Goal: Task Accomplishment & Management: Complete application form

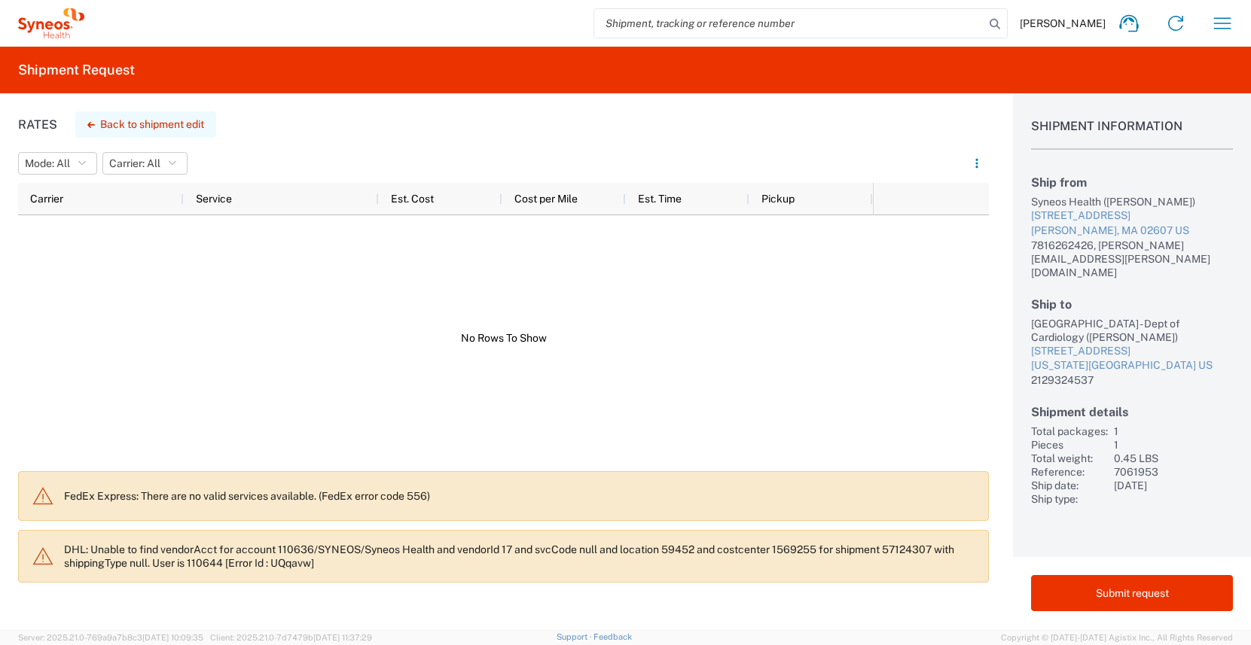
click at [130, 126] on button "Back to shipment edit" at bounding box center [145, 124] width 141 height 26
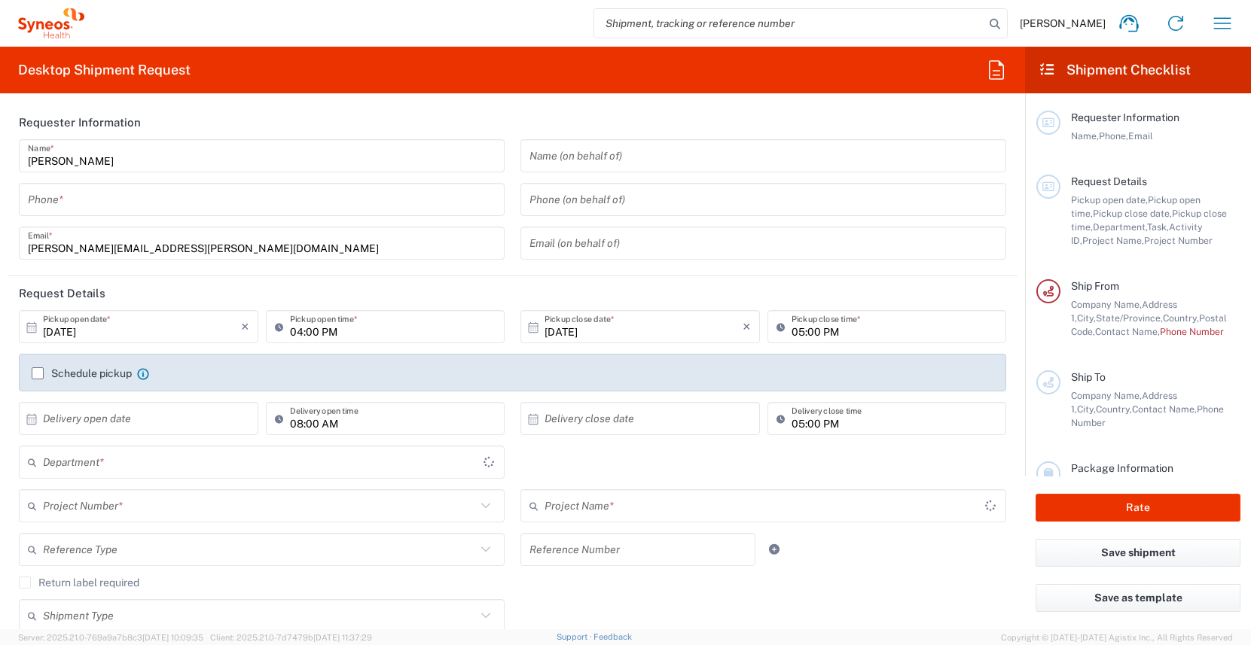
type input "[US_STATE]"
type input "[GEOGRAPHIC_DATA]"
type input "3190"
type input "[PERSON_NAME] Rsrch Grp ([GEOGRAPHIC_DATA]) In"
click at [84, 206] on input "tel" at bounding box center [262, 200] width 468 height 26
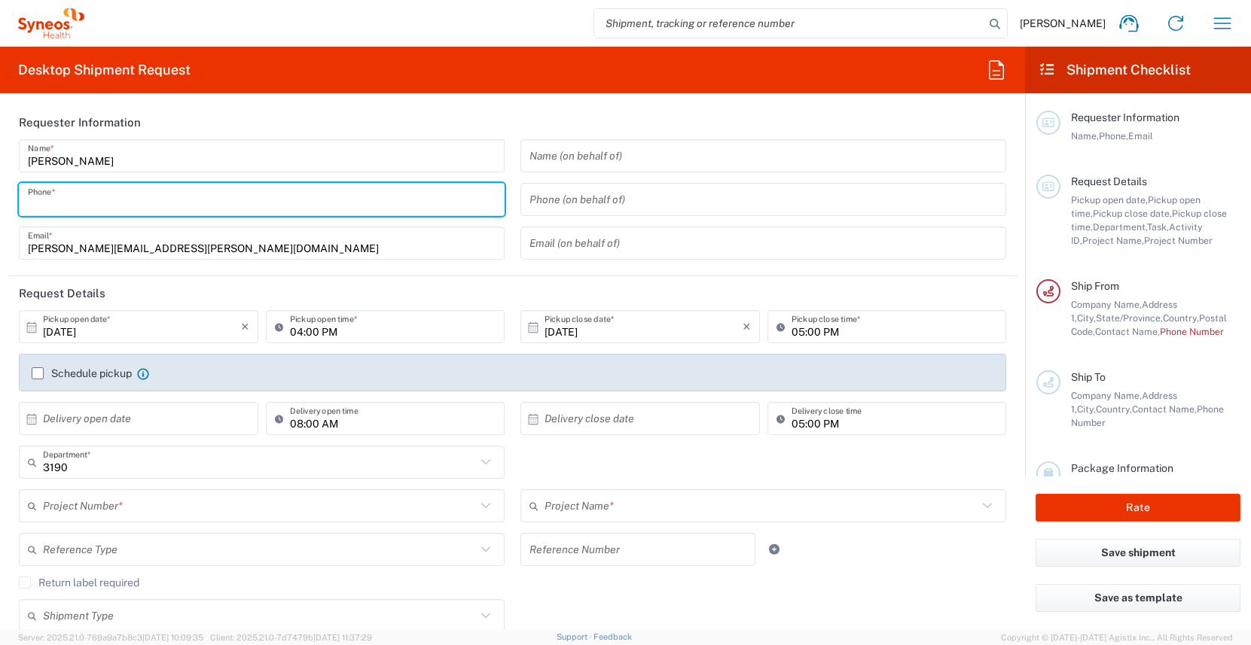
type input "3035422228"
type input "[PERSON_NAME][EMAIL_ADDRESS][PERSON_NAME][DOMAIN_NAME]"
type input "Suite 111"
type input "3035422228"
type input "[PERSON_NAME]"
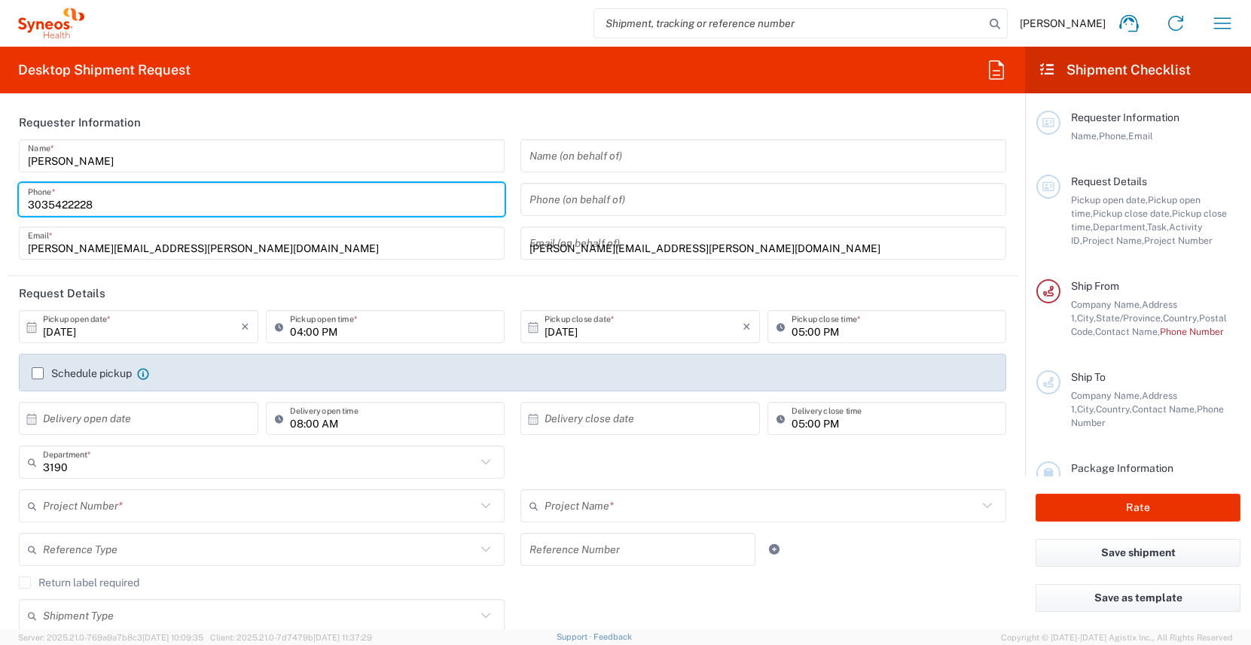
type input "[STREET_ADDRESS][PERSON_NAME]"
type input "Suite 111"
type input "[GEOGRAPHIC_DATA]"
type input "63110"
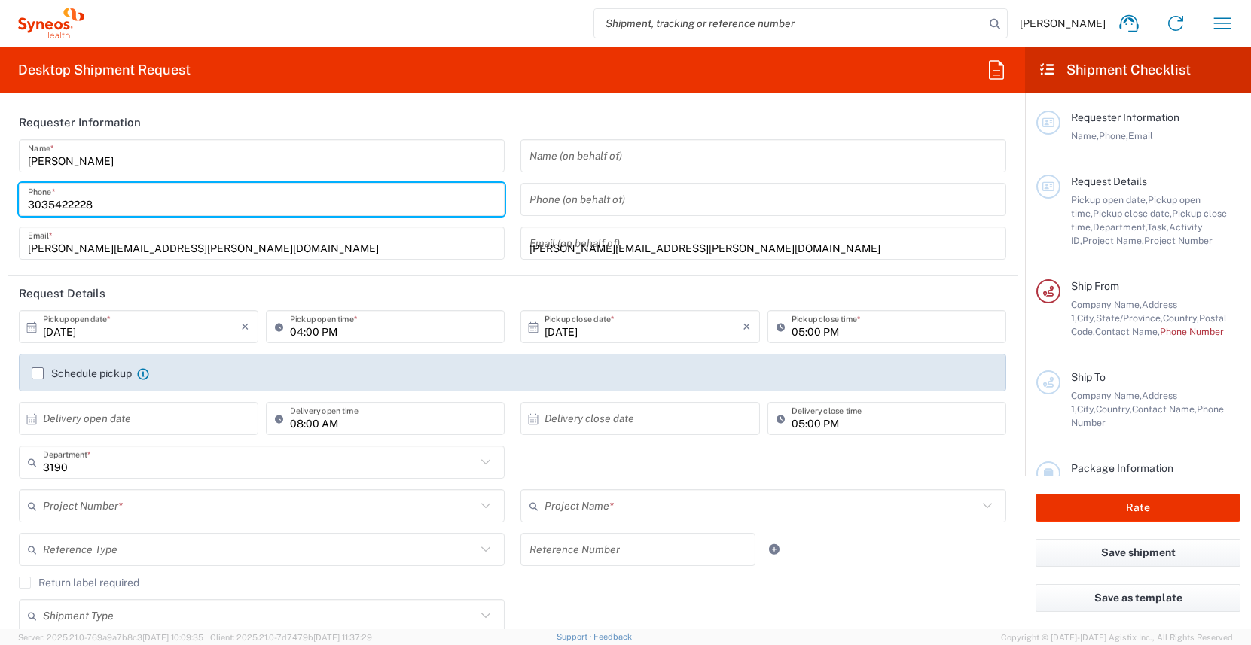
type input "3035422228"
type input "[PERSON_NAME][EMAIL_ADDRESS][PERSON_NAME][DOMAIN_NAME]"
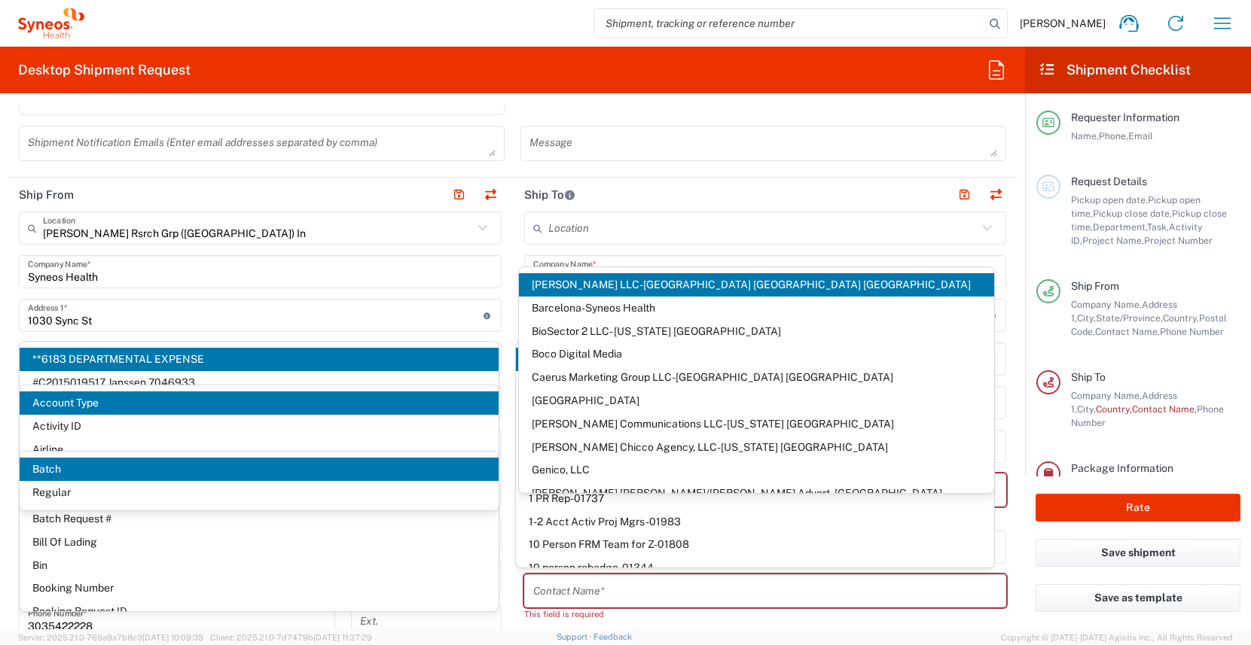
scroll to position [628, 0]
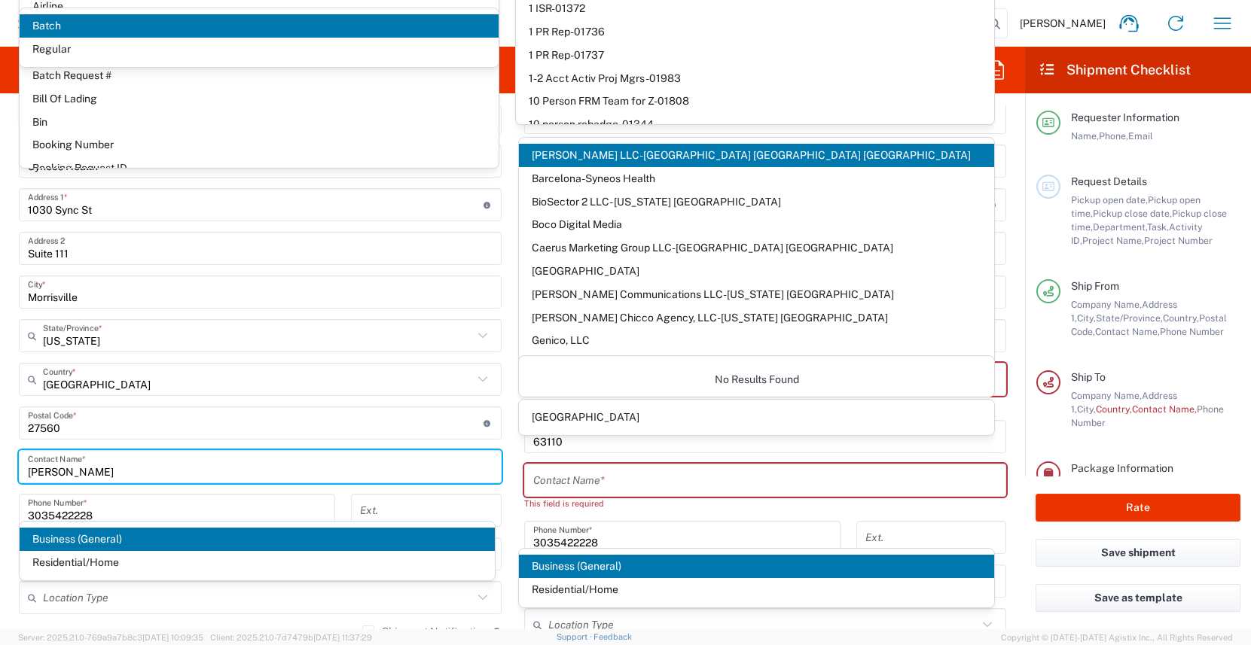
drag, startPoint x: 96, startPoint y: 474, endPoint x: -33, endPoint y: 455, distance: 131.0
click at [0, 455] on html "[PERSON_NAME] Home Shipment estimator Shipment tracking Desktop shipment reques…" at bounding box center [625, 322] width 1251 height 645
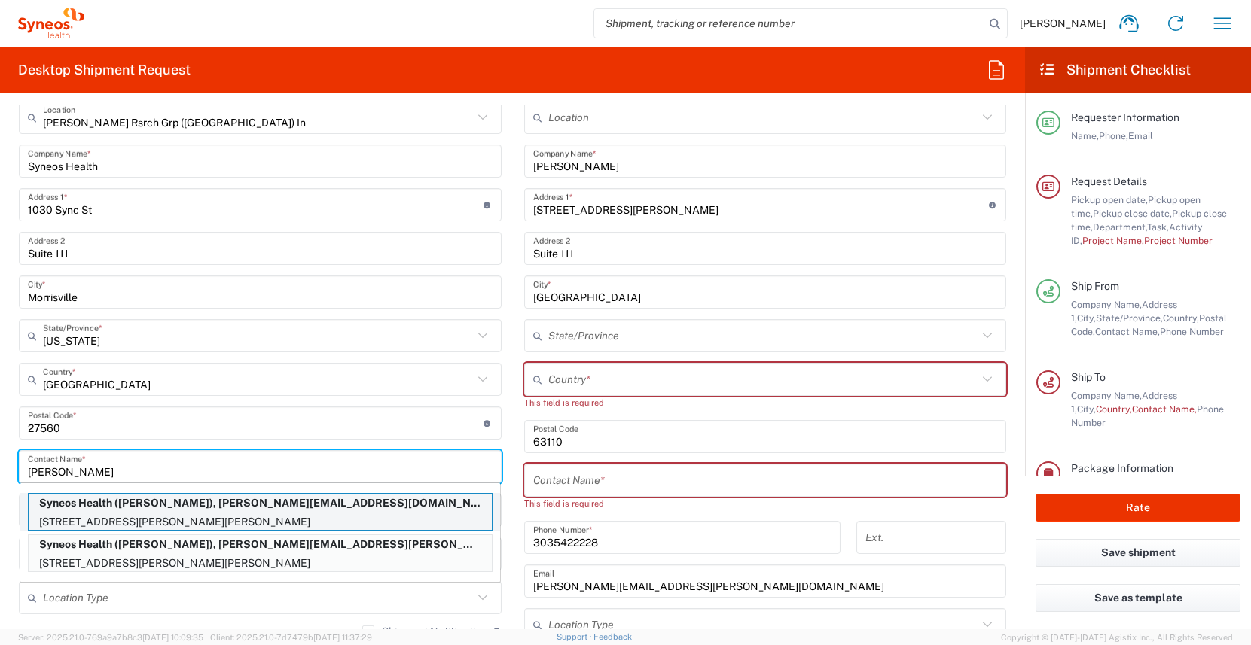
type input "[PERSON_NAME]"
click at [123, 510] on p "Syneos Health ([PERSON_NAME]), [PERSON_NAME][EMAIL_ADDRESS][DOMAIN_NAME]" at bounding box center [260, 503] width 463 height 19
type input "[STREET_ADDRESS][PERSON_NAME]"
type input "[PERSON_NAME]"
type input "[US_STATE]"
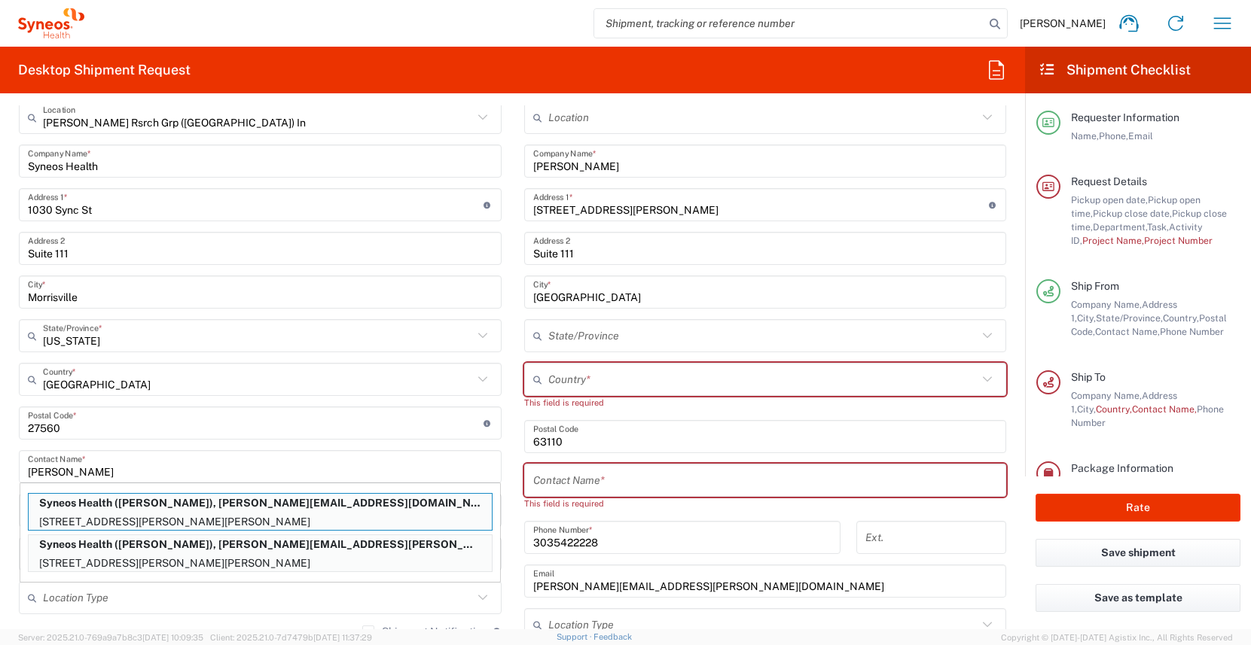
type input "63012"
type input "[PERSON_NAME]"
type input "3146519274"
type input "[PERSON_NAME][EMAIL_ADDRESS][DOMAIN_NAME]"
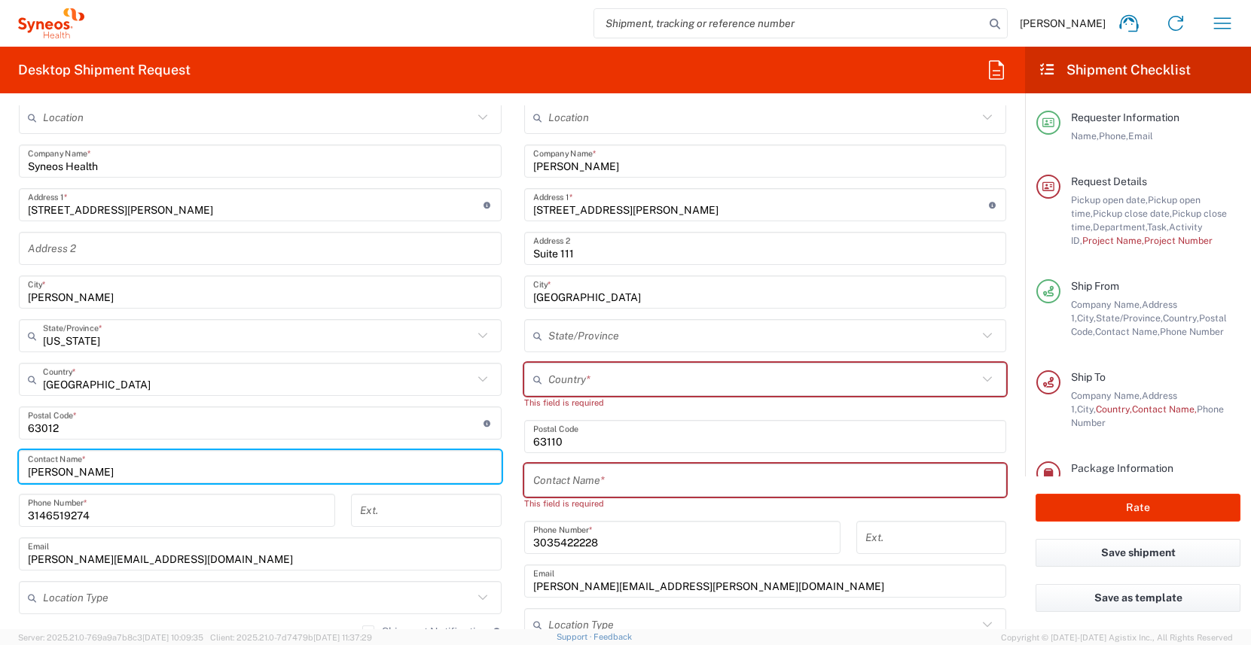
click at [567, 481] on input "text" at bounding box center [765, 481] width 465 height 26
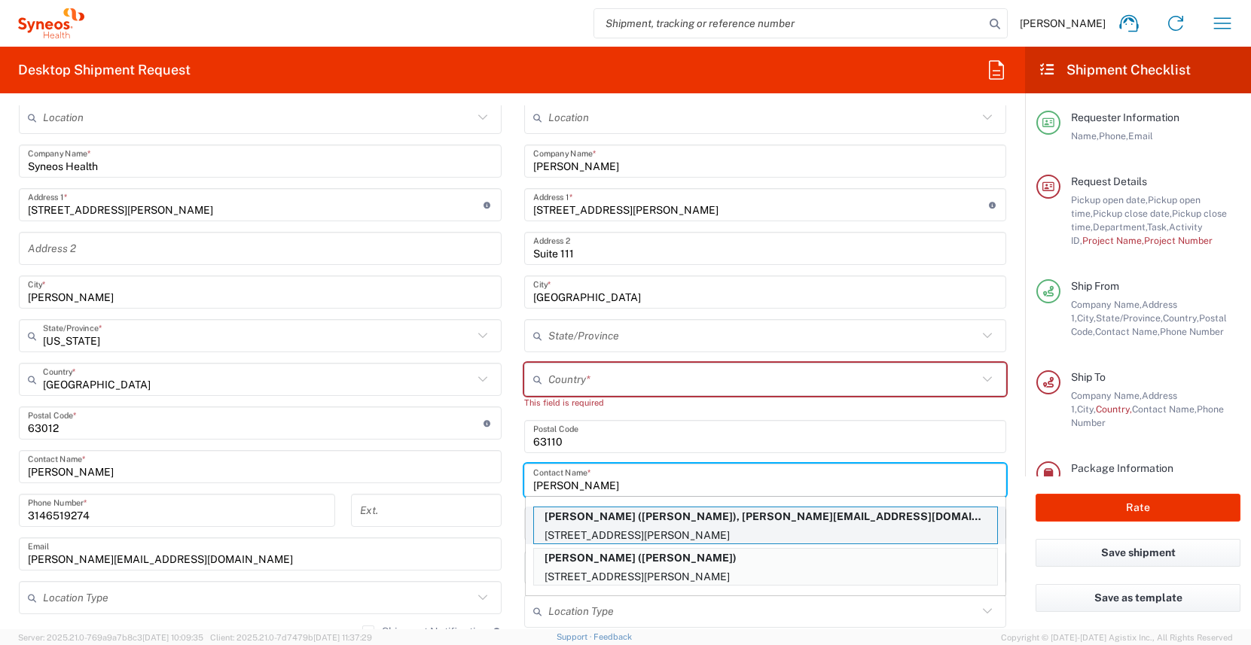
type input "[PERSON_NAME]"
click at [604, 522] on p "[PERSON_NAME] ([PERSON_NAME]), [PERSON_NAME][EMAIL_ADDRESS][DOMAIN_NAME]" at bounding box center [765, 517] width 463 height 19
type input "[GEOGRAPHIC_DATA]"
type input "[PERSON_NAME]"
type input "3142736097"
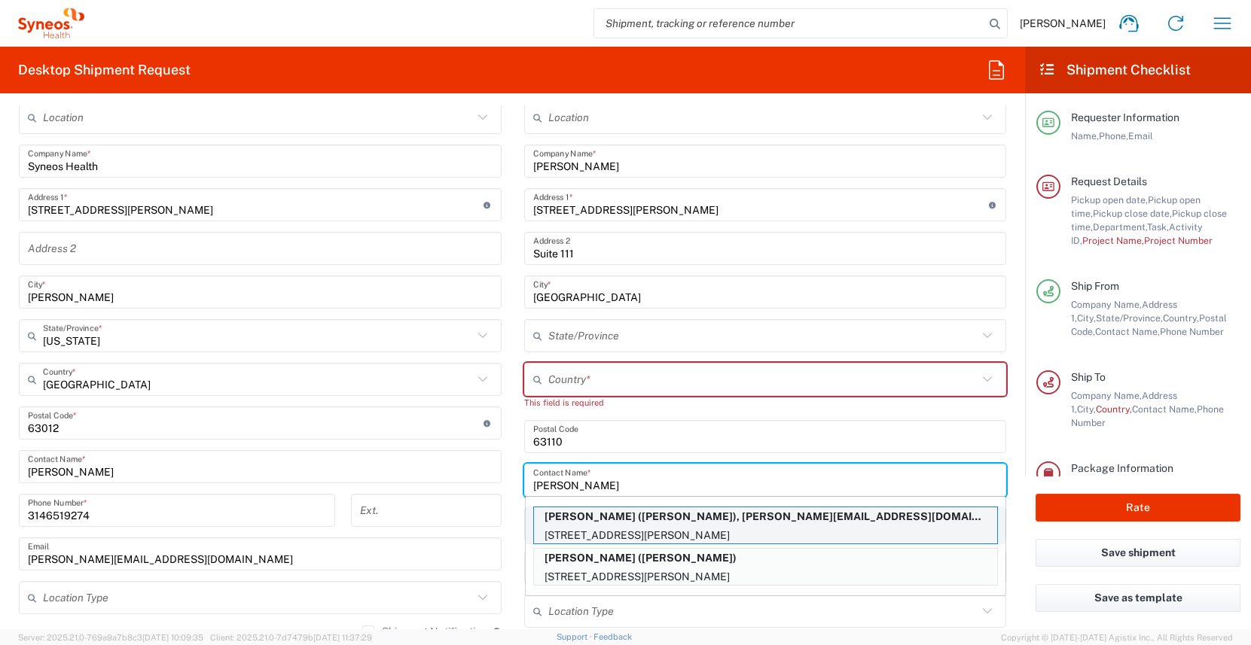
type input "[PERSON_NAME][EMAIL_ADDRESS][DOMAIN_NAME]"
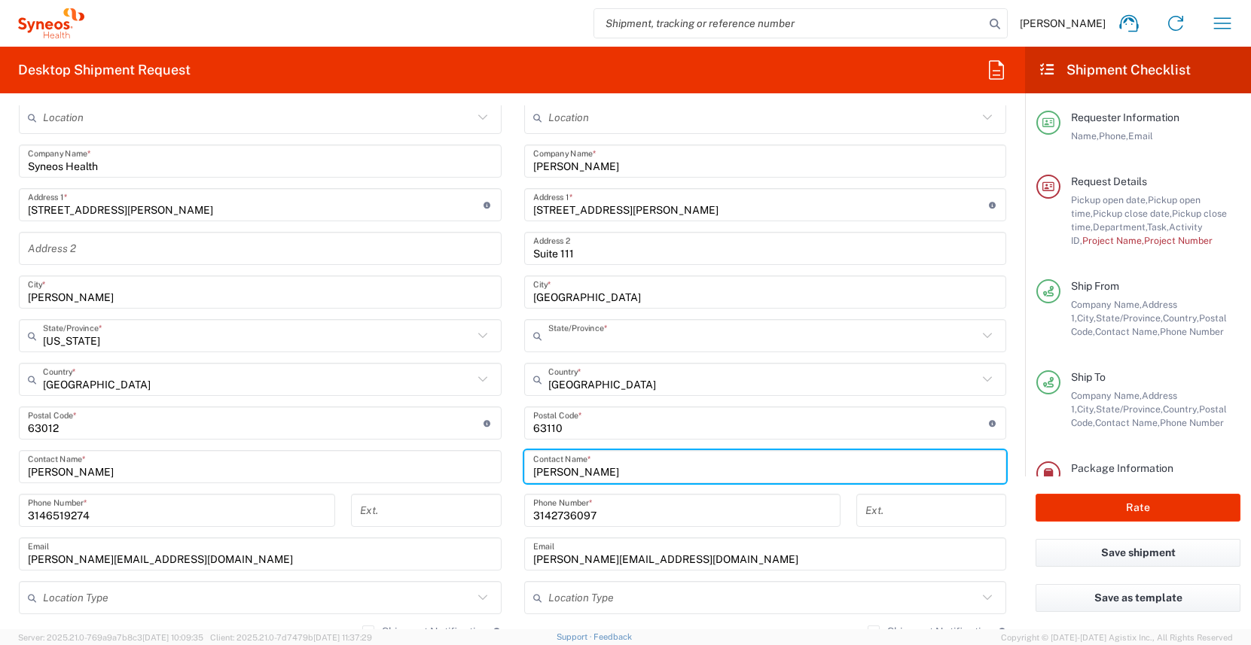
type input "[US_STATE]"
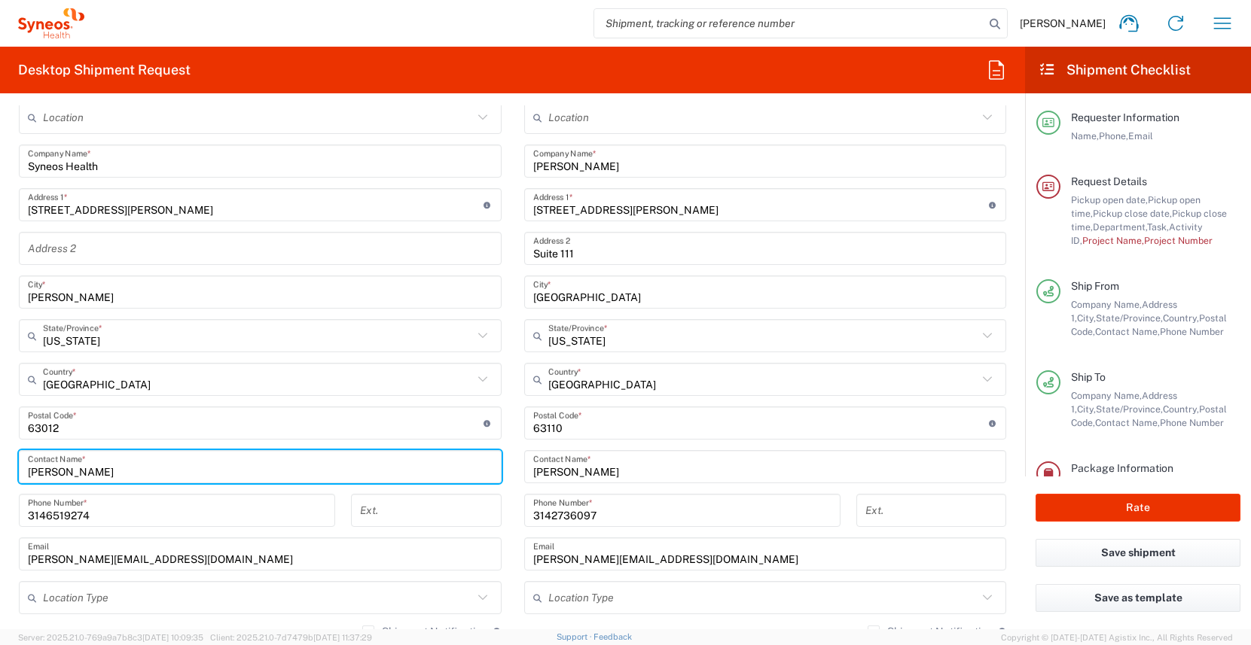
drag, startPoint x: 37, startPoint y: 464, endPoint x: -45, endPoint y: 460, distance: 82.2
click at [0, 460] on html "[PERSON_NAME] Home Shipment estimator Shipment tracking Desktop shipment reques…" at bounding box center [625, 322] width 1251 height 645
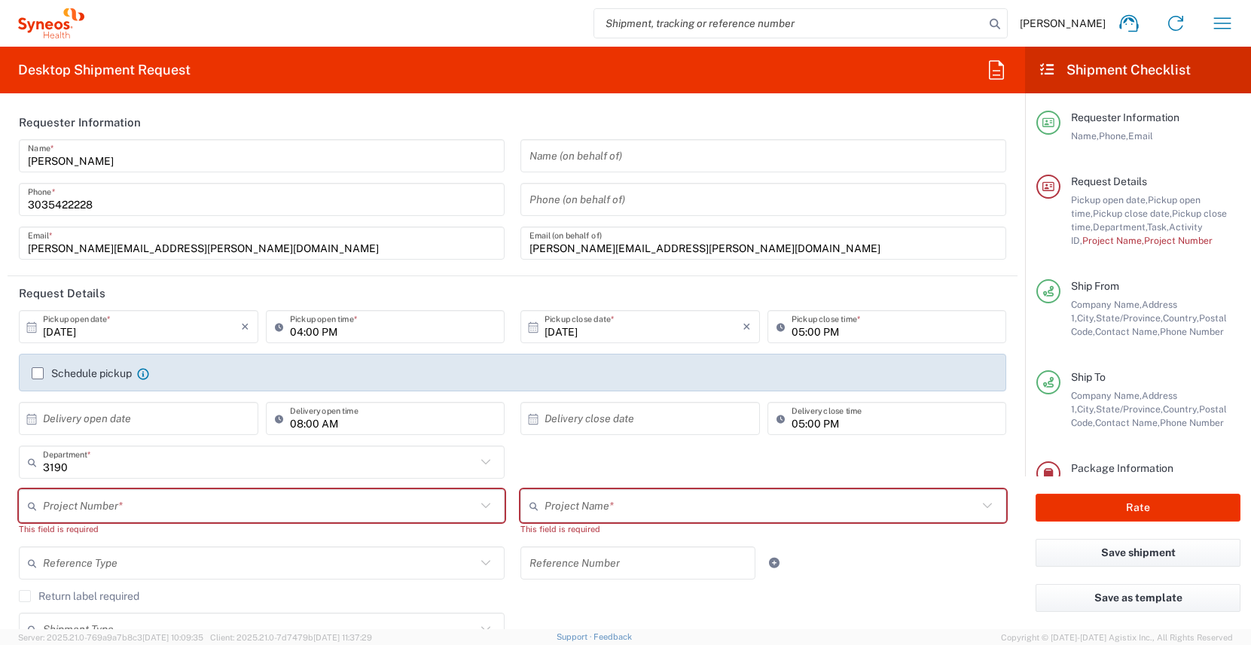
click at [578, 161] on input "text" at bounding box center [763, 156] width 468 height 26
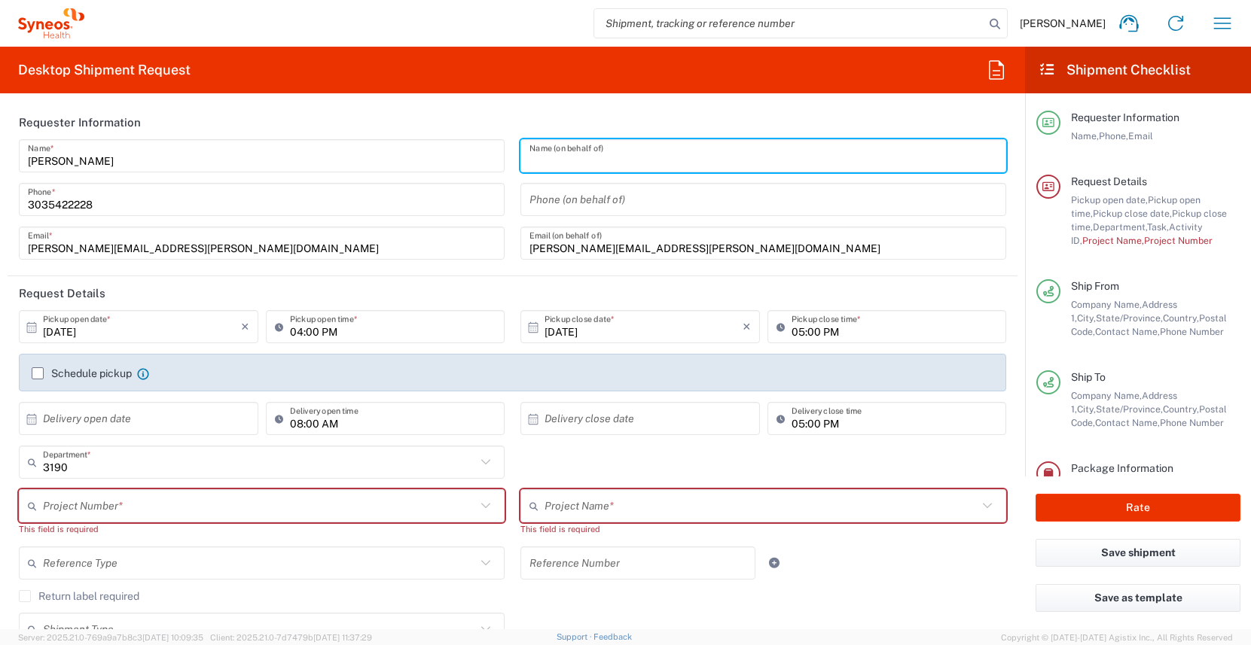
paste input "[PERSON_NAME]"
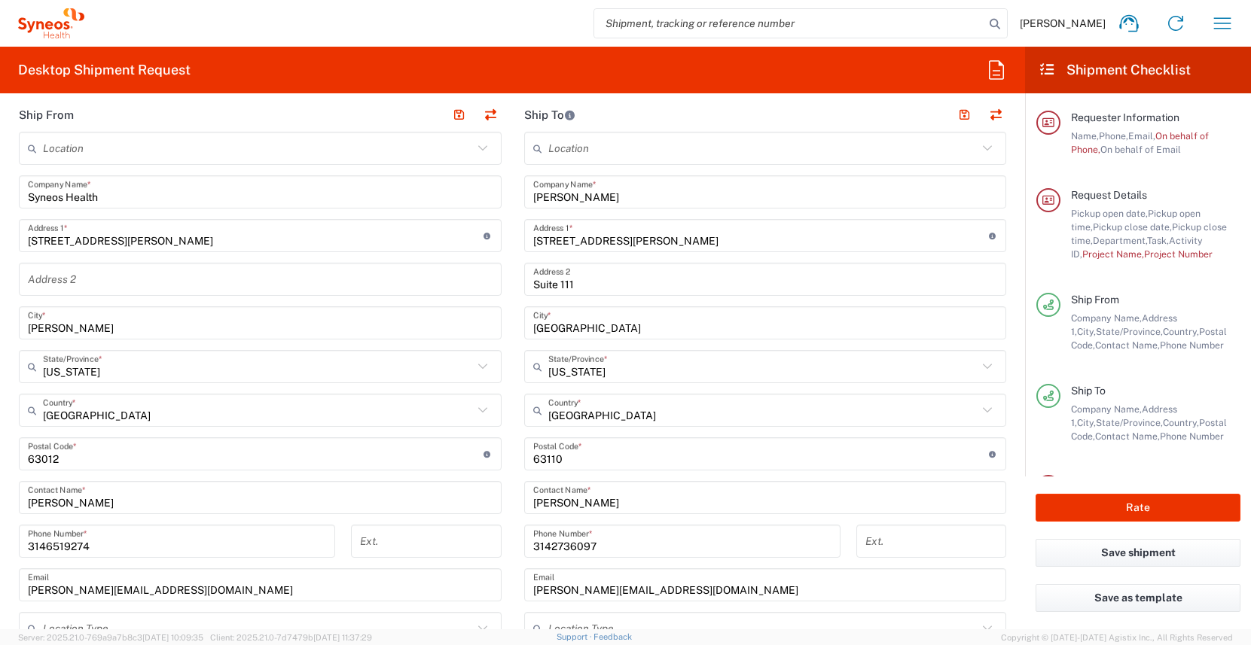
scroll to position [731, 0]
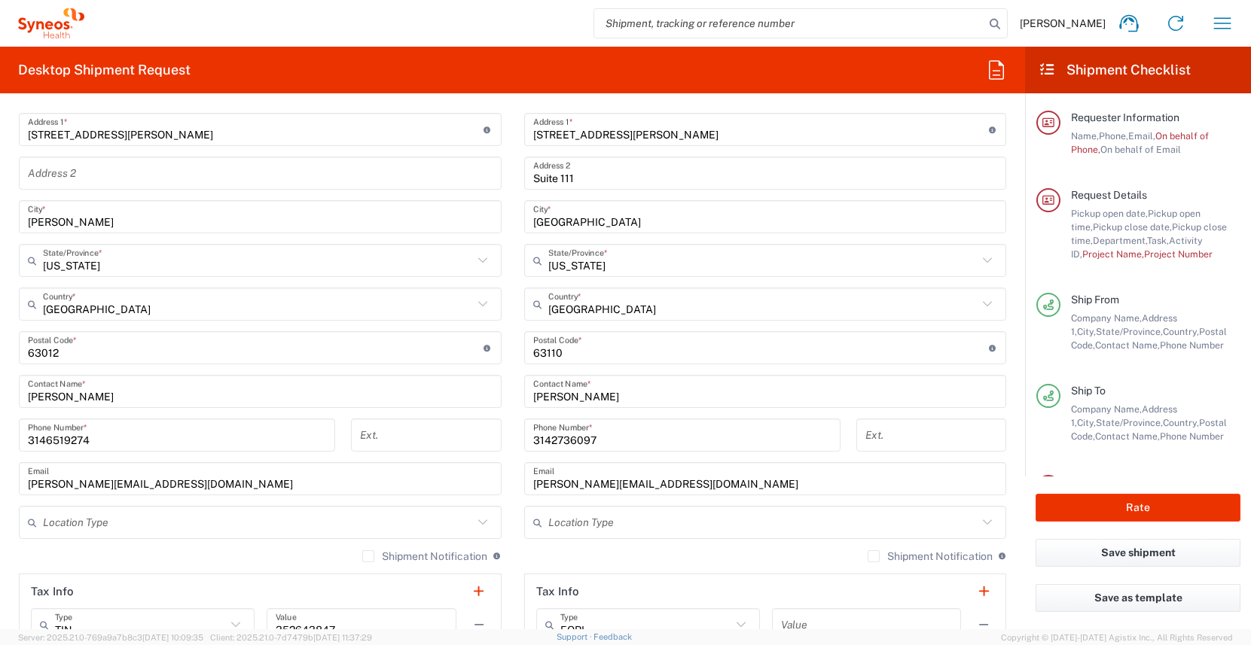
type input "[PERSON_NAME]"
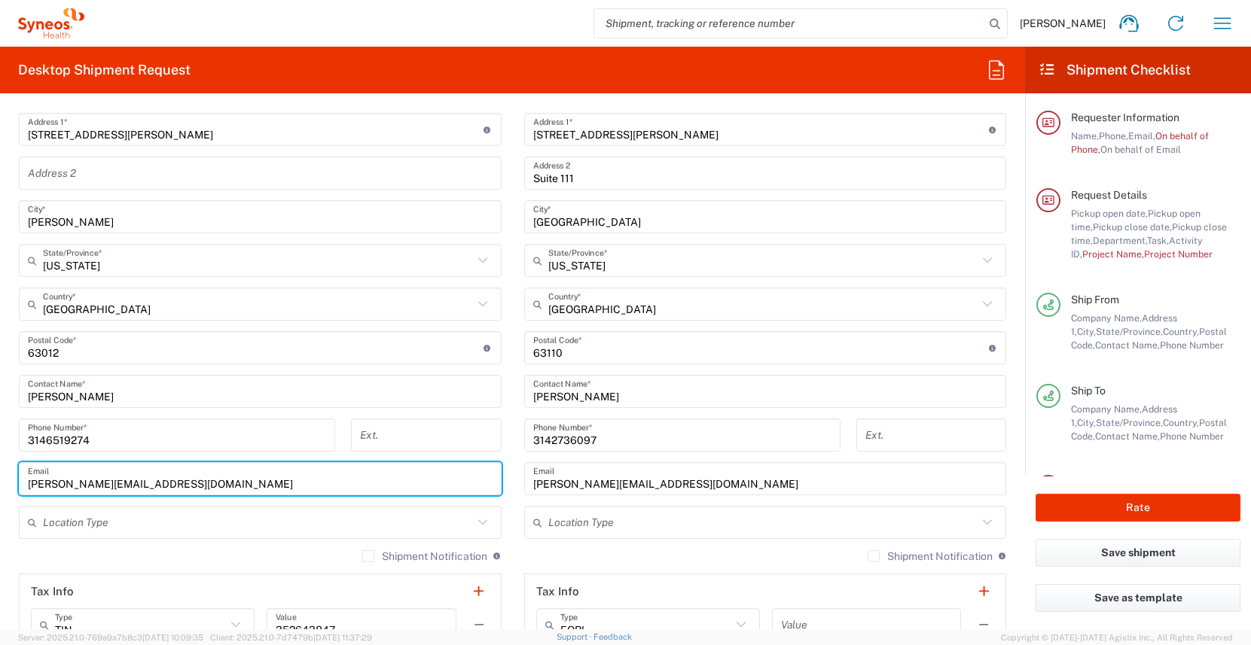
drag, startPoint x: 228, startPoint y: 487, endPoint x: -25, endPoint y: 471, distance: 253.5
click at [0, 471] on html "[PERSON_NAME] Home Shipment estimator Shipment tracking Desktop shipment reques…" at bounding box center [625, 322] width 1251 height 645
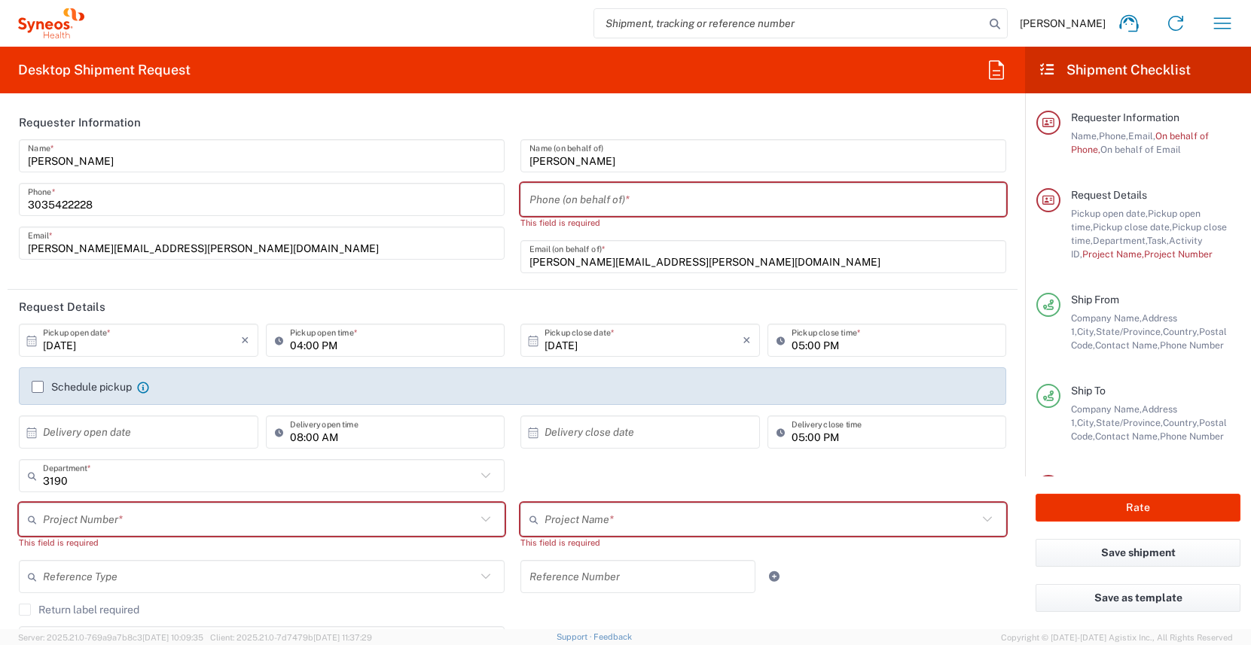
click at [604, 258] on input "[PERSON_NAME][EMAIL_ADDRESS][PERSON_NAME][DOMAIN_NAME]" at bounding box center [763, 257] width 468 height 26
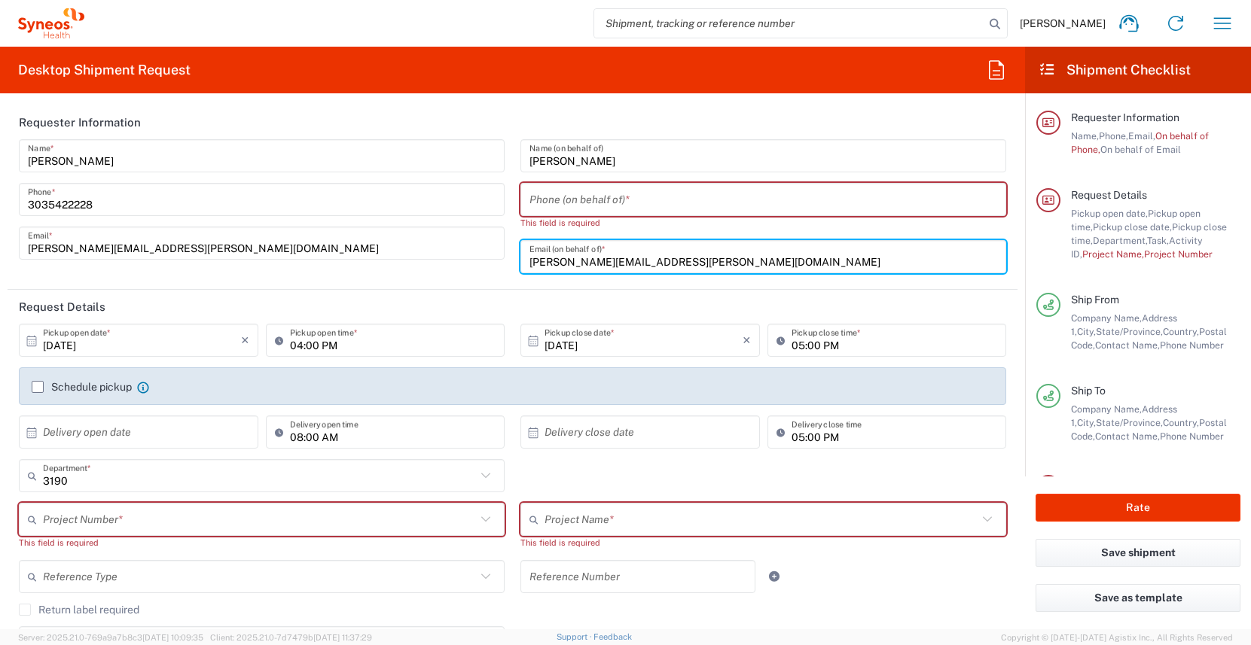
click at [604, 258] on input "[PERSON_NAME][EMAIL_ADDRESS][PERSON_NAME][DOMAIN_NAME]" at bounding box center [763, 257] width 468 height 26
paste input "[PERSON_NAME].bromeier"
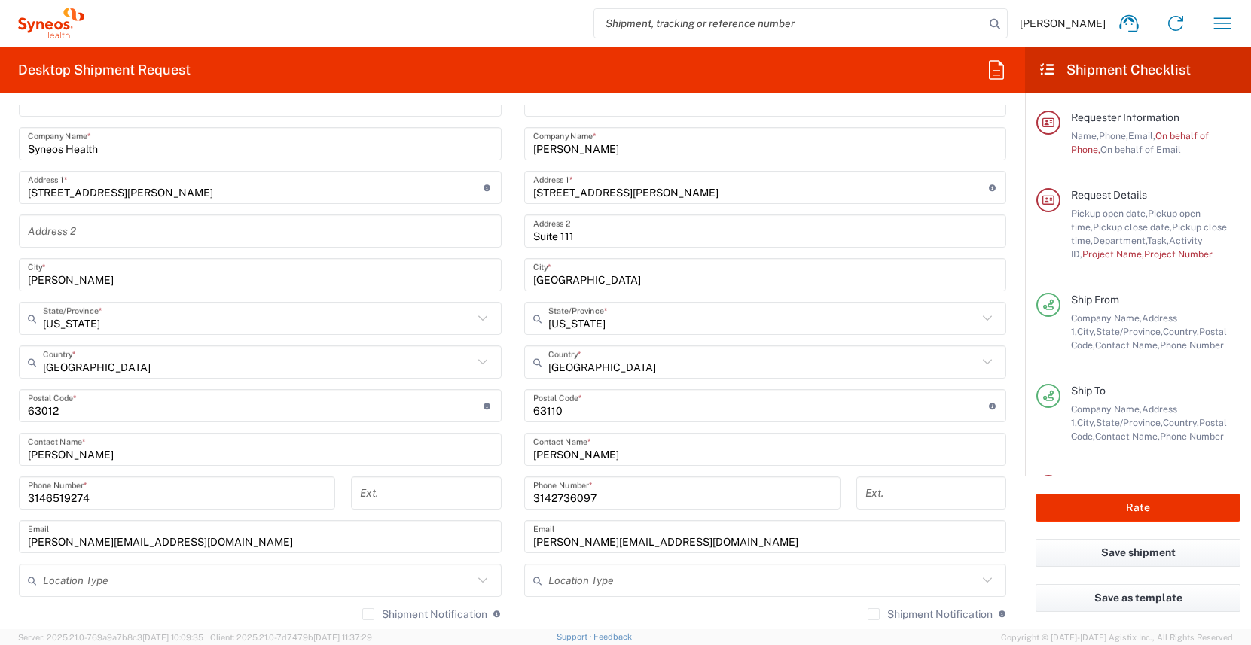
scroll to position [679, 0]
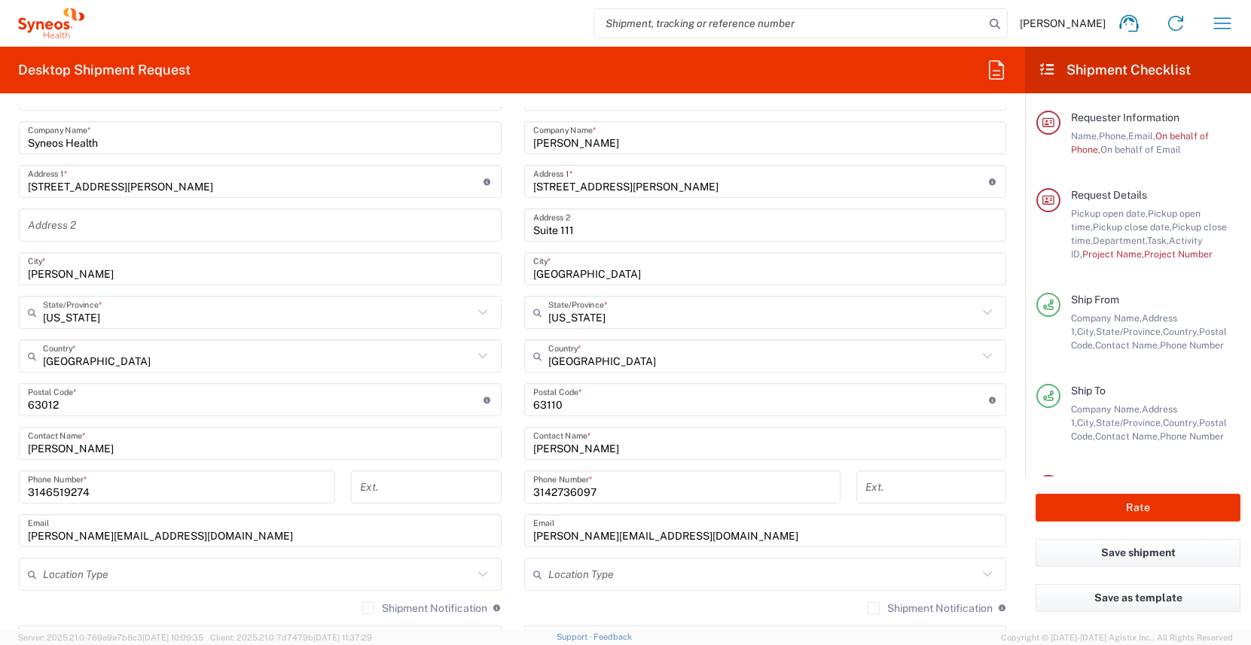
type input "[PERSON_NAME][EMAIL_ADDRESS][DOMAIN_NAME]"
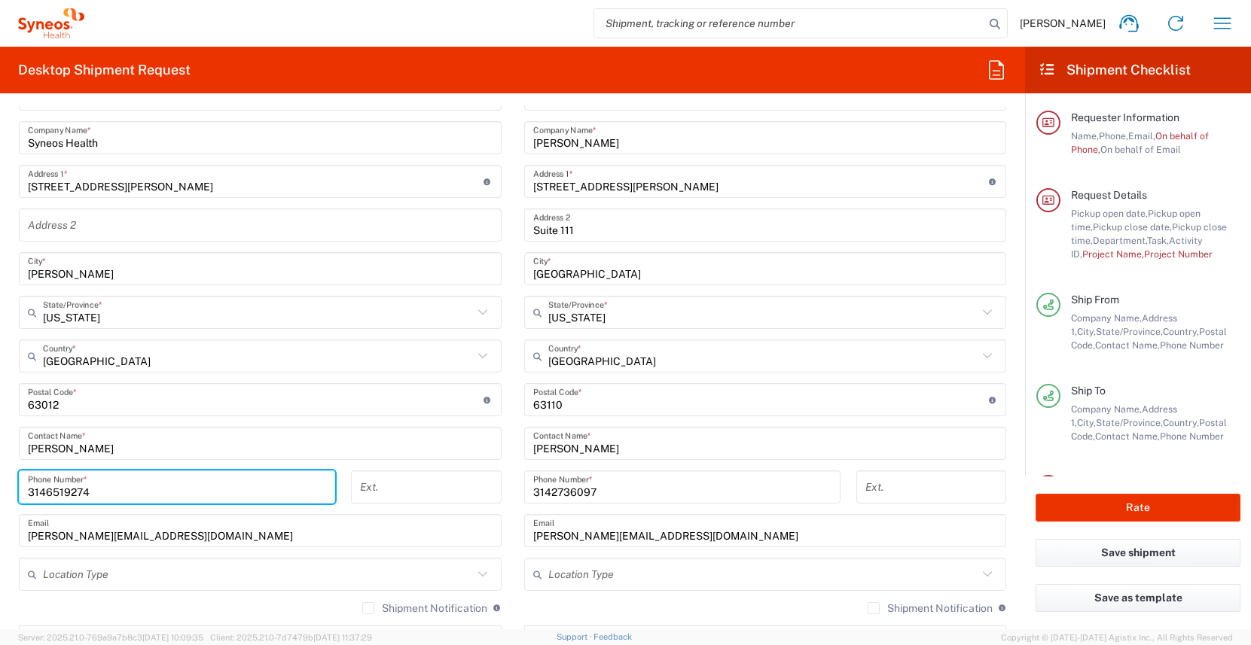
drag, startPoint x: 121, startPoint y: 493, endPoint x: -56, endPoint y: 485, distance: 177.9
click at [0, 485] on html "[PERSON_NAME] Home Shipment estimator Shipment tracking Desktop shipment reques…" at bounding box center [625, 322] width 1251 height 645
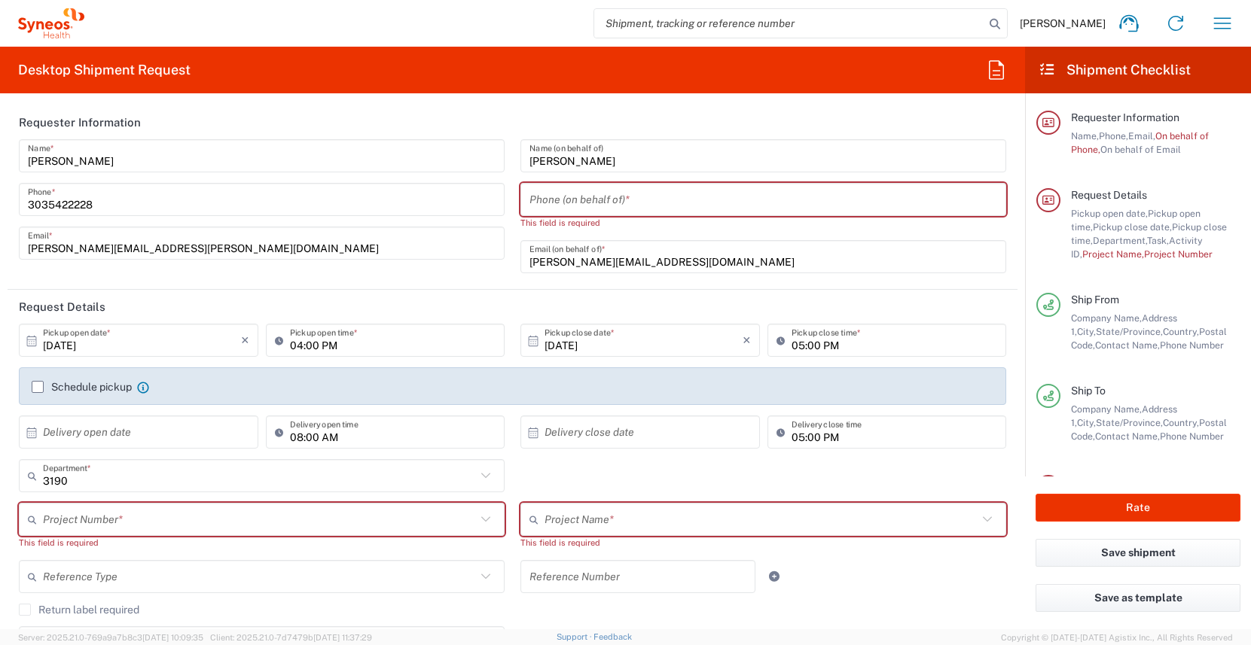
click at [587, 198] on input "tel" at bounding box center [763, 200] width 468 height 26
paste input "3146519274"
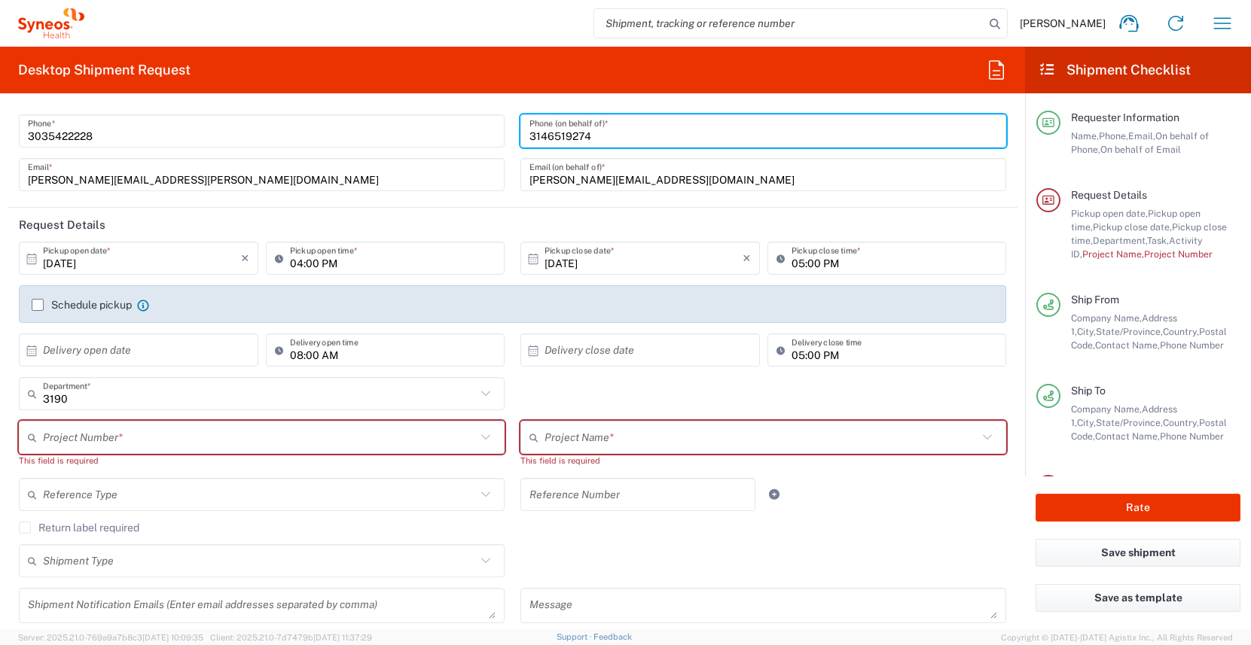
scroll to position [75, 0]
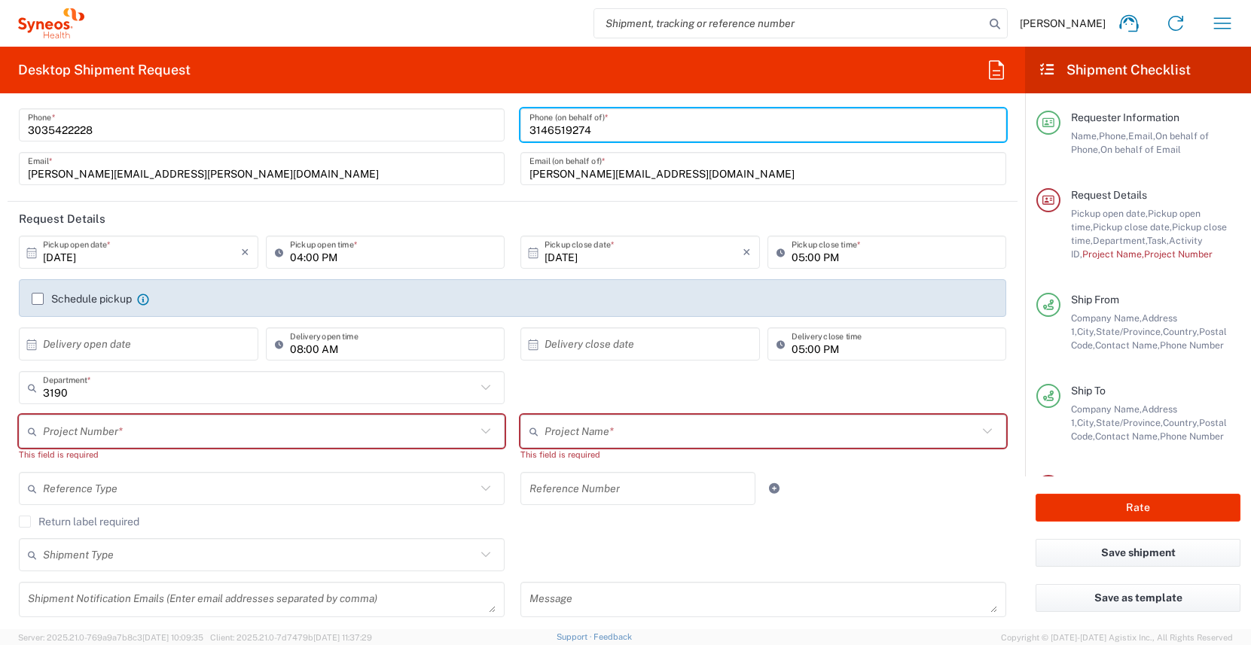
type input "3146519274"
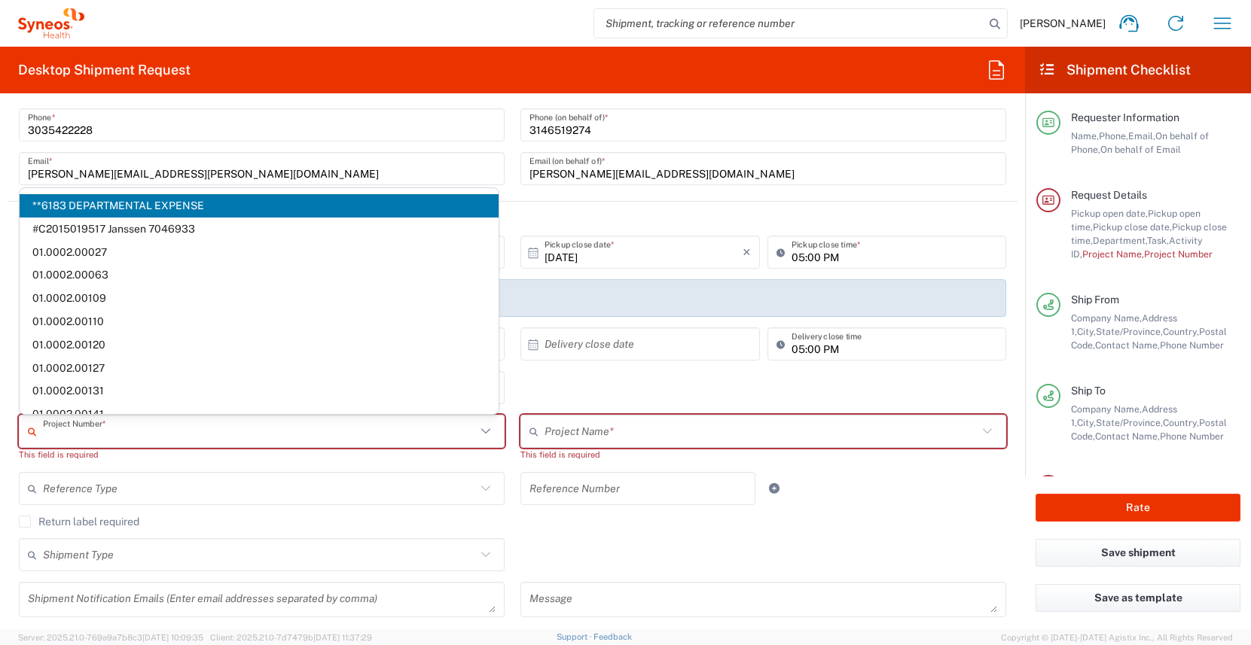
click at [163, 436] on input "text" at bounding box center [259, 432] width 433 height 26
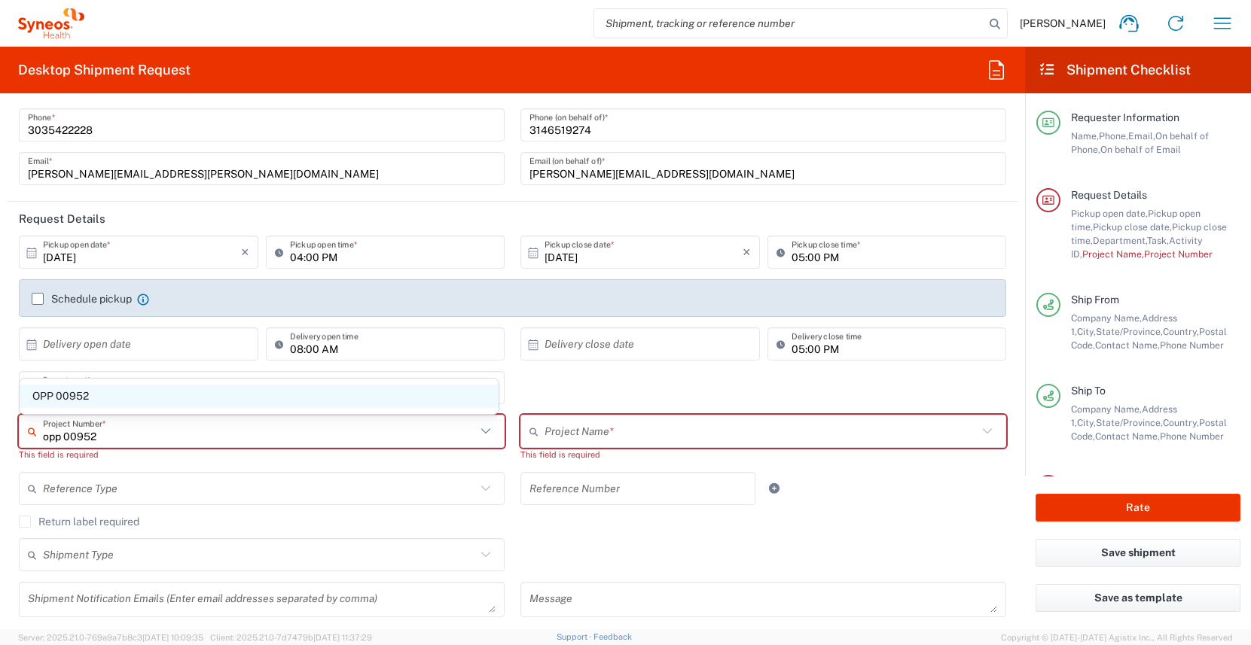
click at [76, 401] on span "OPP 00952" at bounding box center [259, 396] width 479 height 23
type input "OPP 00952"
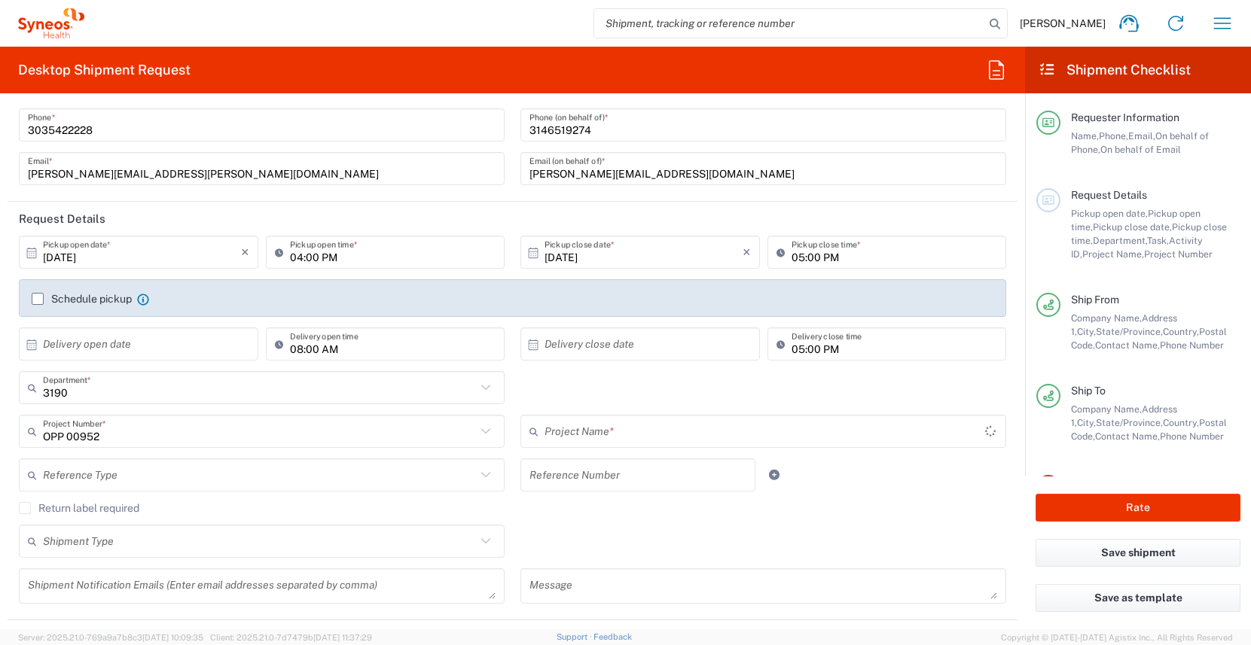
type input "802-WWC-006"
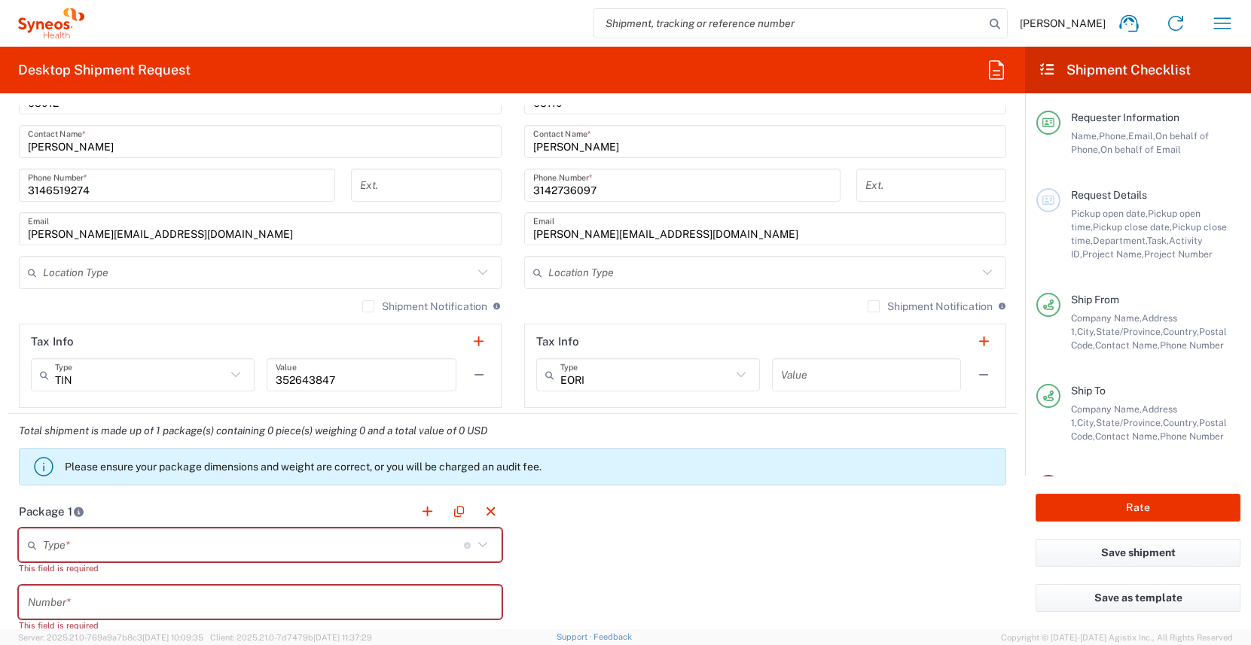
scroll to position [1012, 0]
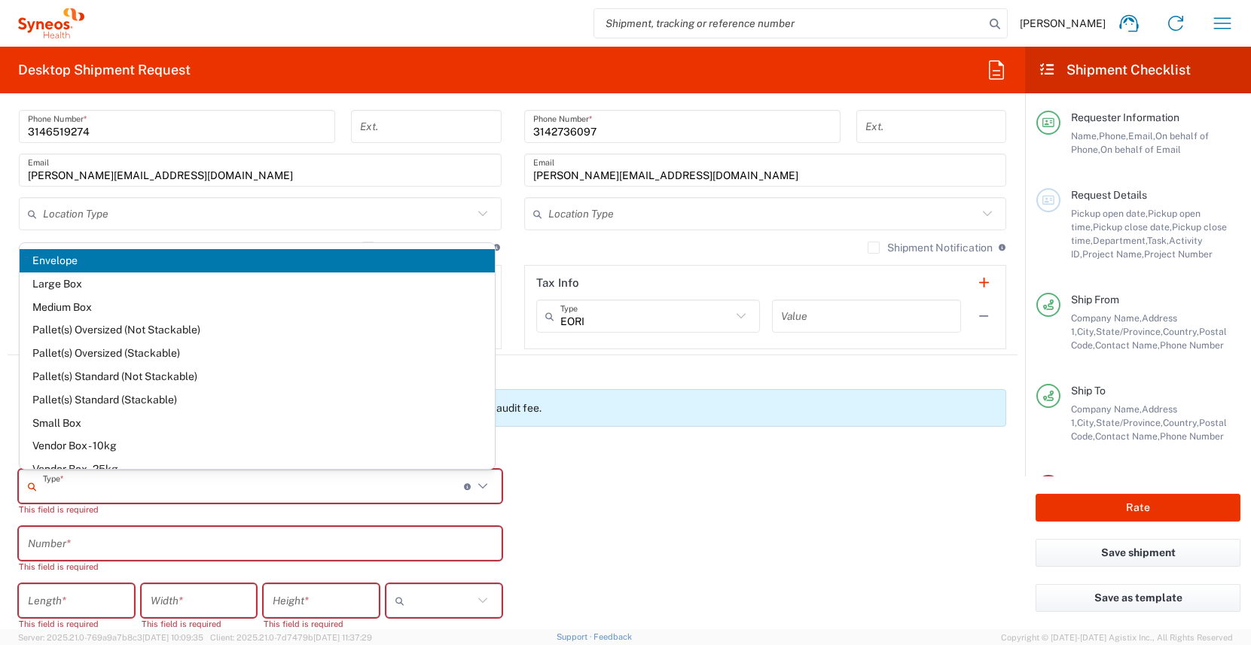
click at [313, 494] on input "text" at bounding box center [253, 487] width 421 height 26
click at [68, 263] on span "Envelope" at bounding box center [257, 260] width 475 height 23
type input "Envelope"
type input "1"
type input "9.5"
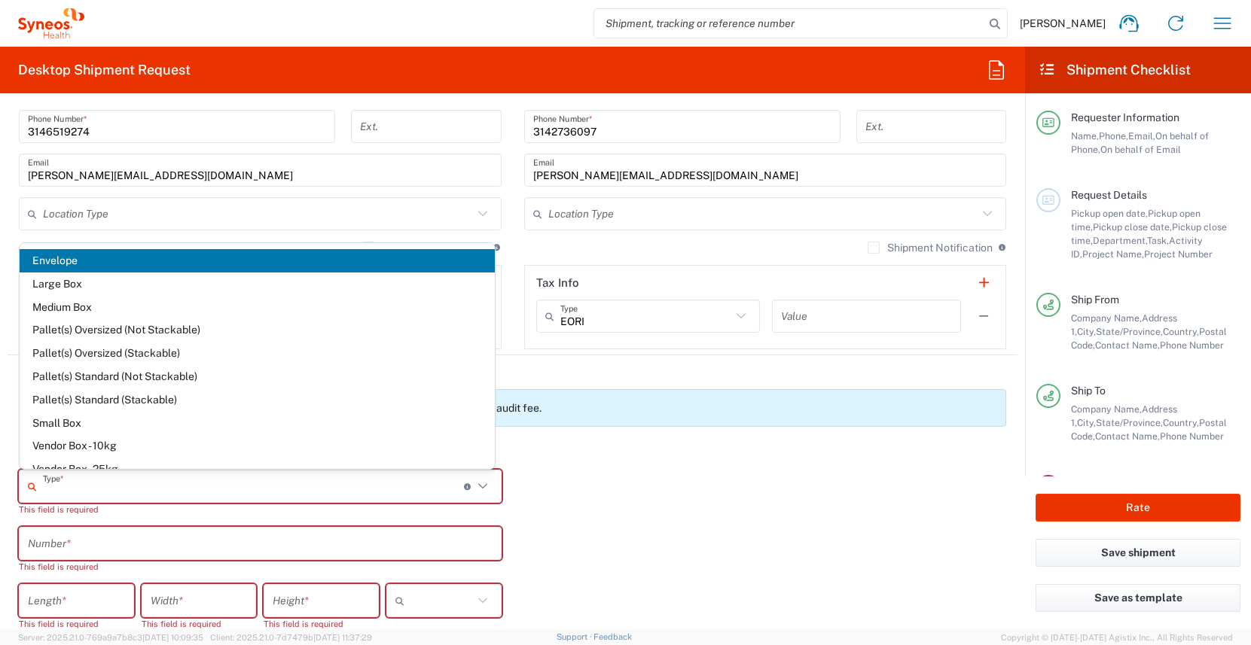
type input "12.5"
type input "0.25"
type input "in"
type input "0.45"
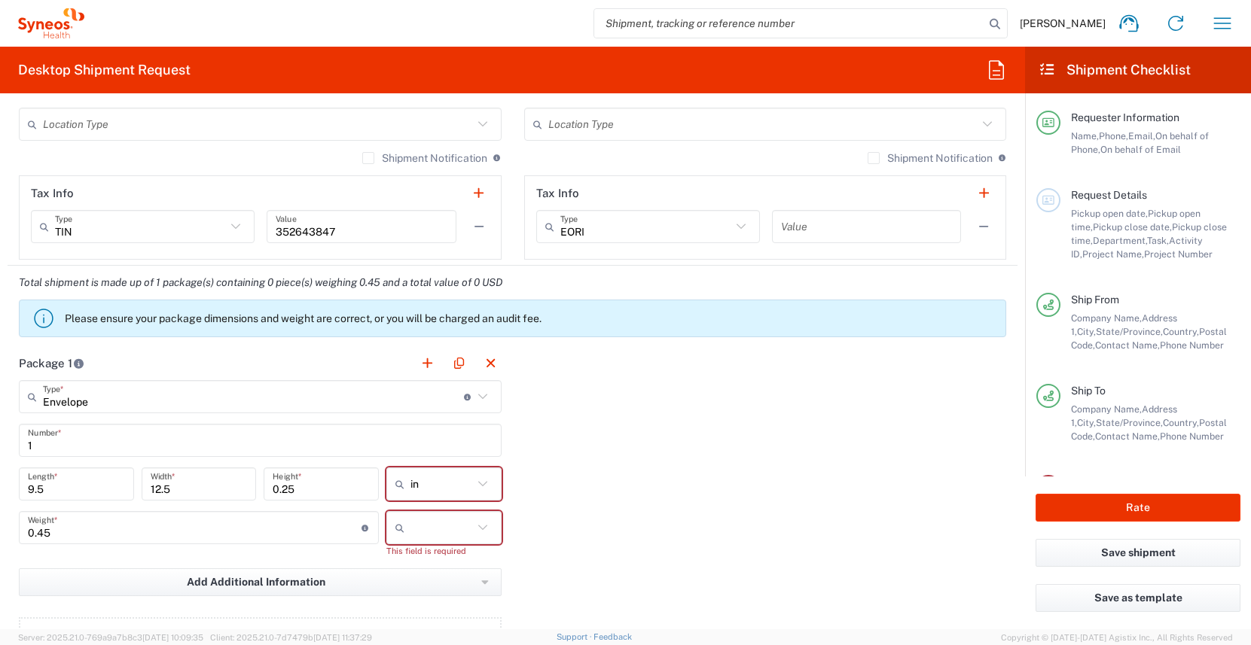
scroll to position [1109, 0]
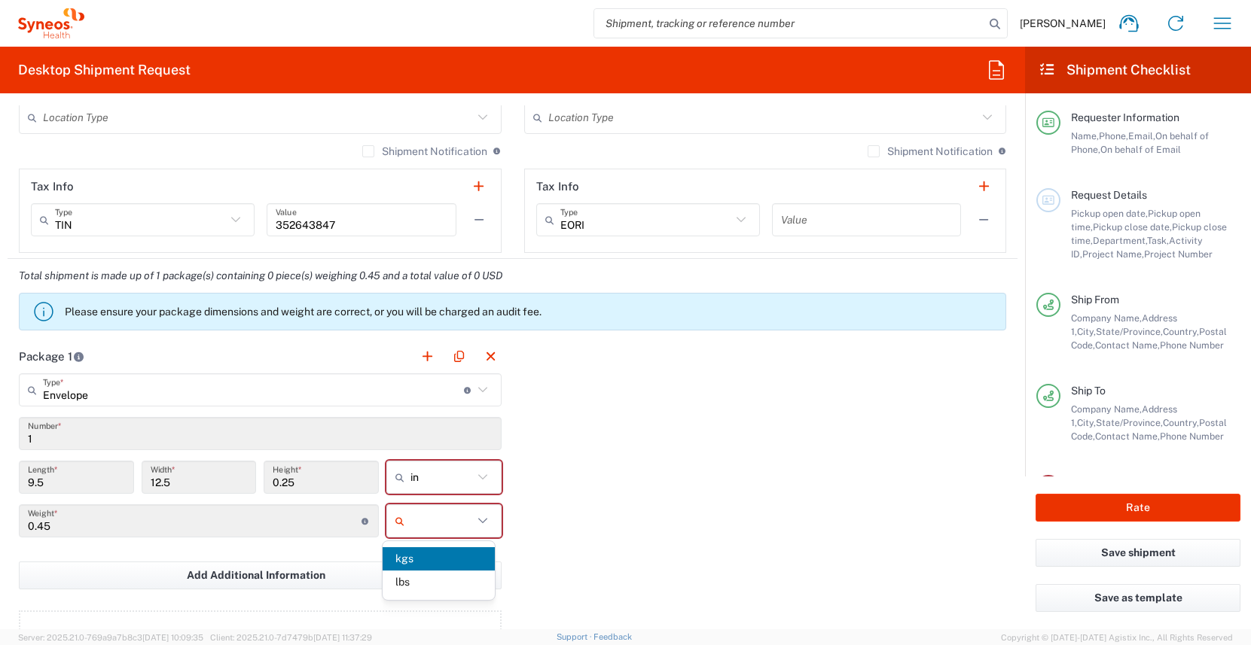
click at [411, 510] on input "text" at bounding box center [441, 521] width 63 height 24
click at [422, 580] on span "lbs" at bounding box center [439, 582] width 112 height 23
type input "lbs"
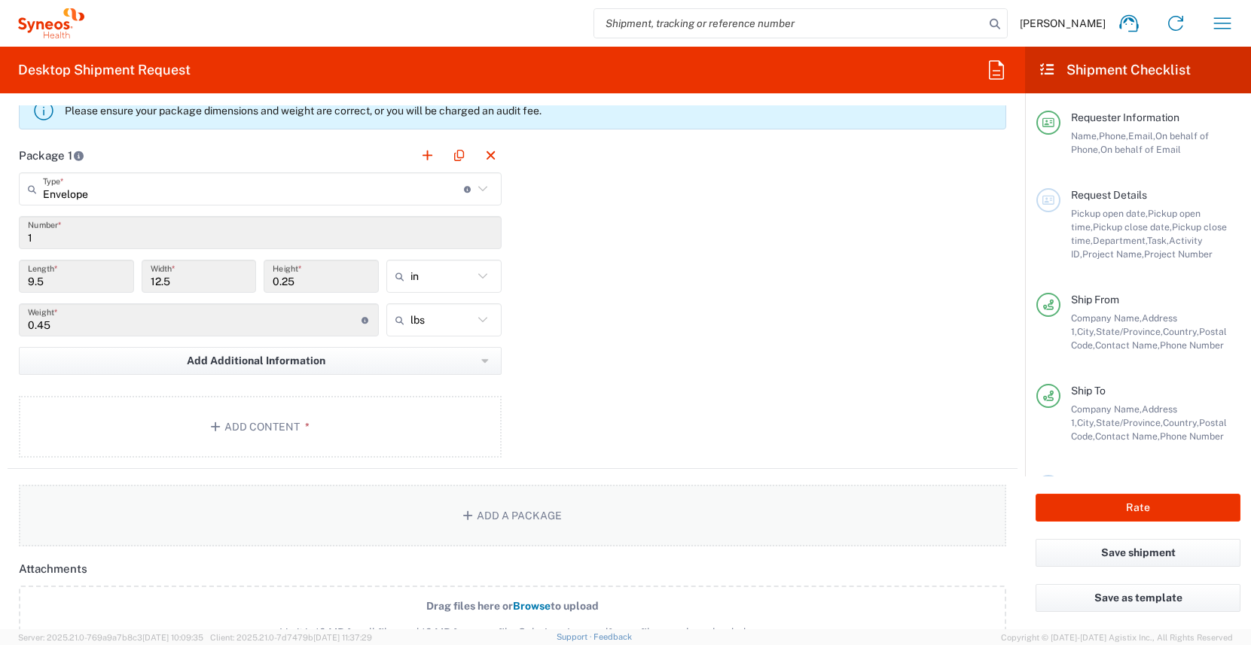
scroll to position [1401, 0]
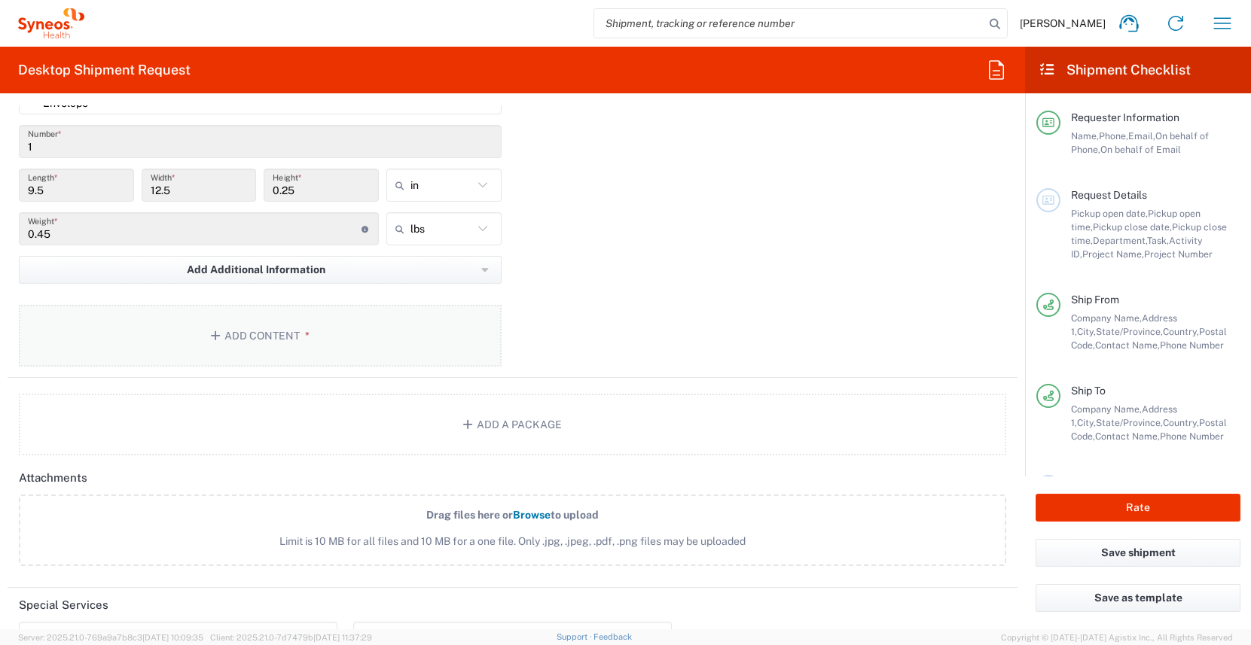
click at [378, 323] on button "Add Content *" at bounding box center [260, 336] width 483 height 62
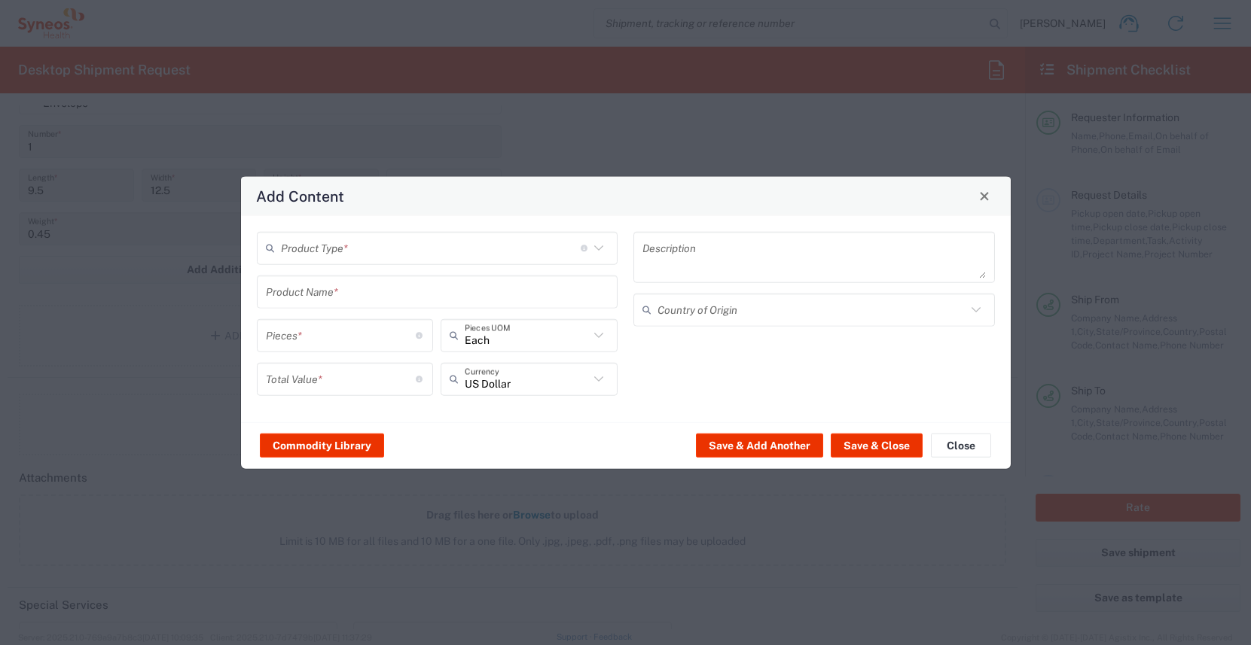
click at [355, 248] on input "text" at bounding box center [431, 248] width 300 height 26
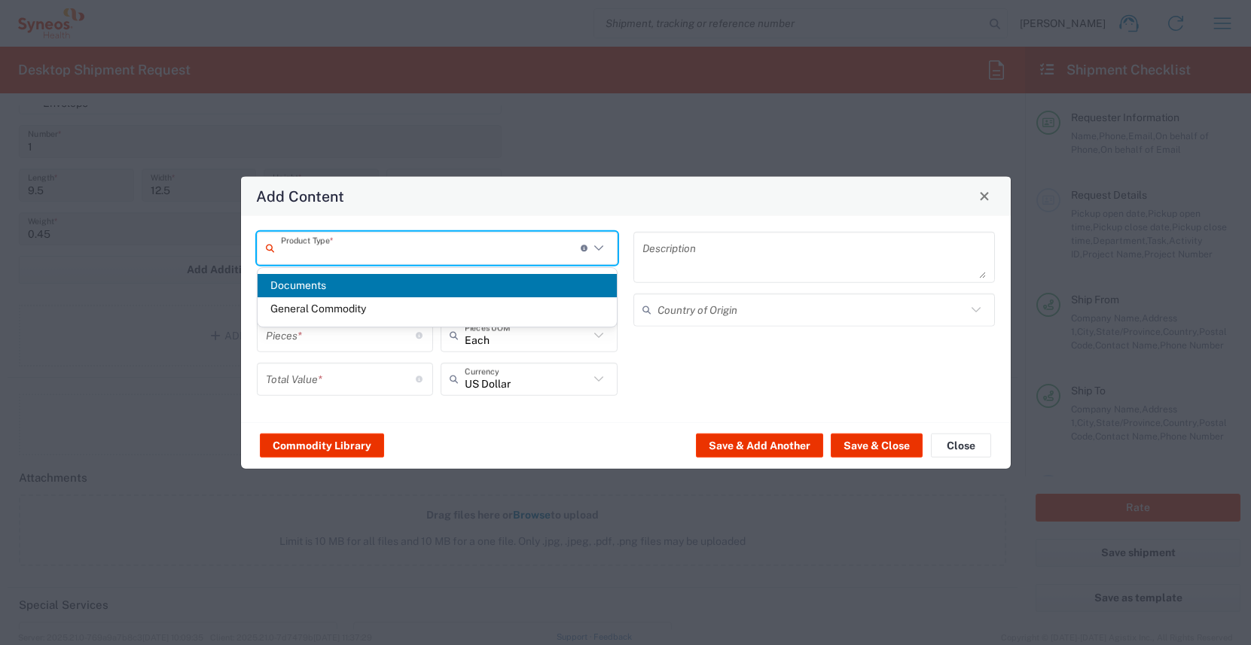
click at [413, 288] on span "Documents" at bounding box center [438, 285] width 360 height 23
type input "Documents"
type input "1"
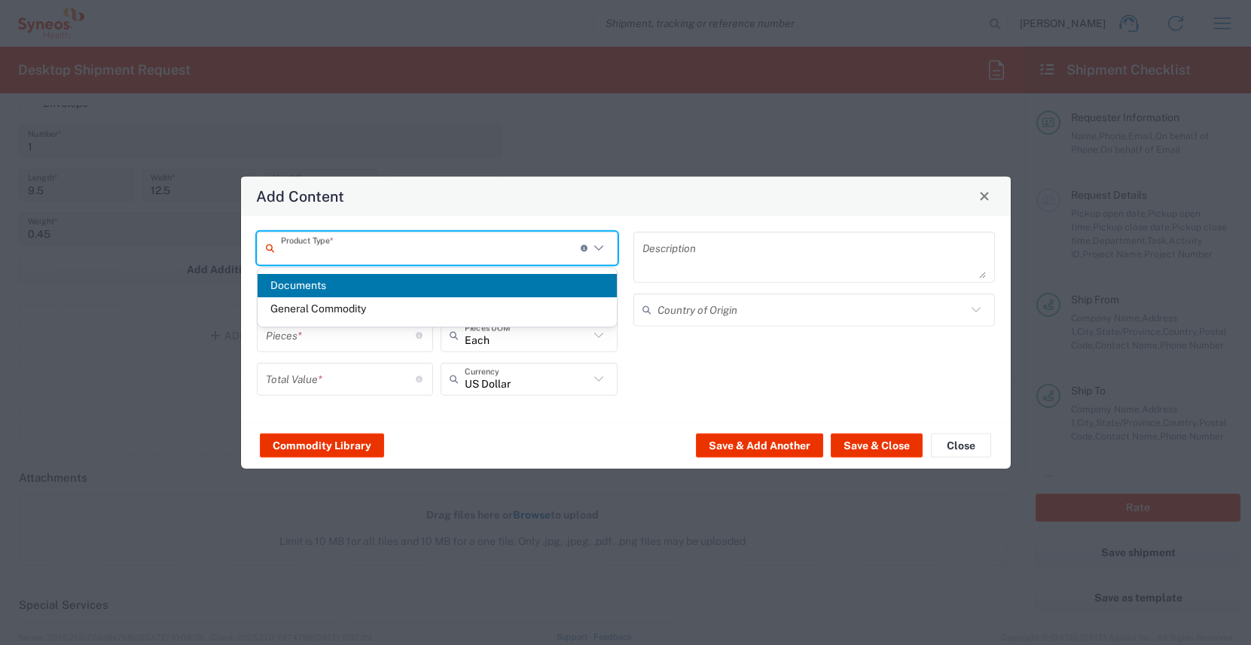
type textarea "Documents"
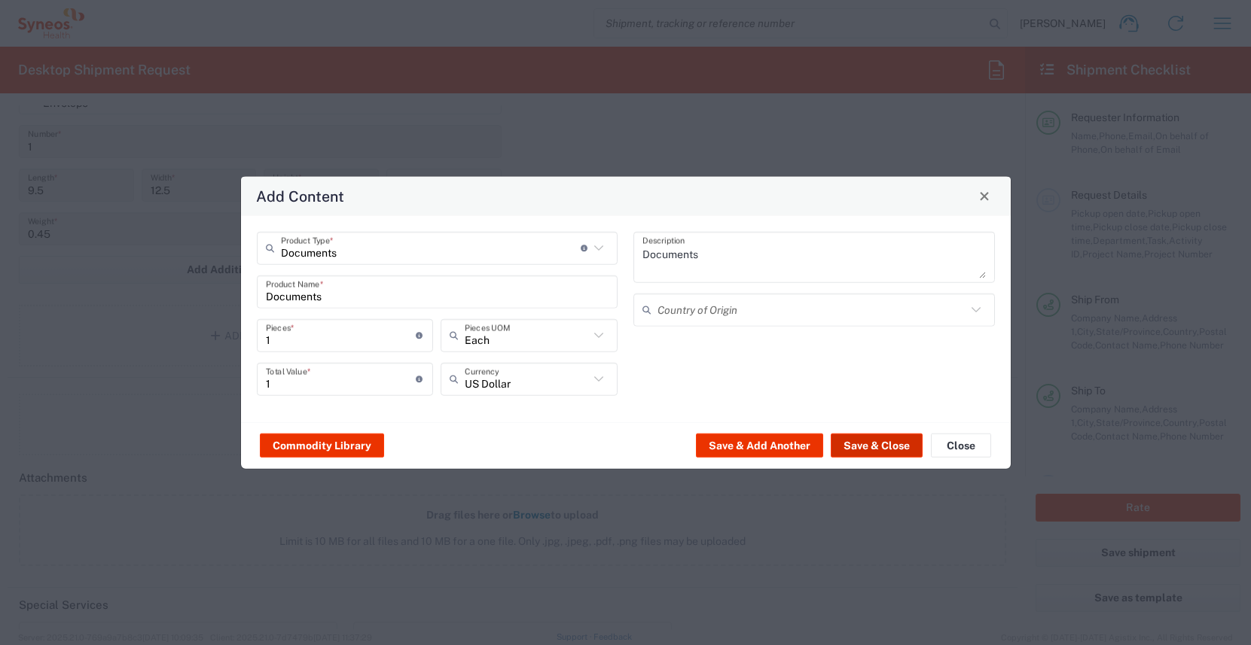
click at [878, 456] on button "Save & Close" at bounding box center [877, 446] width 92 height 24
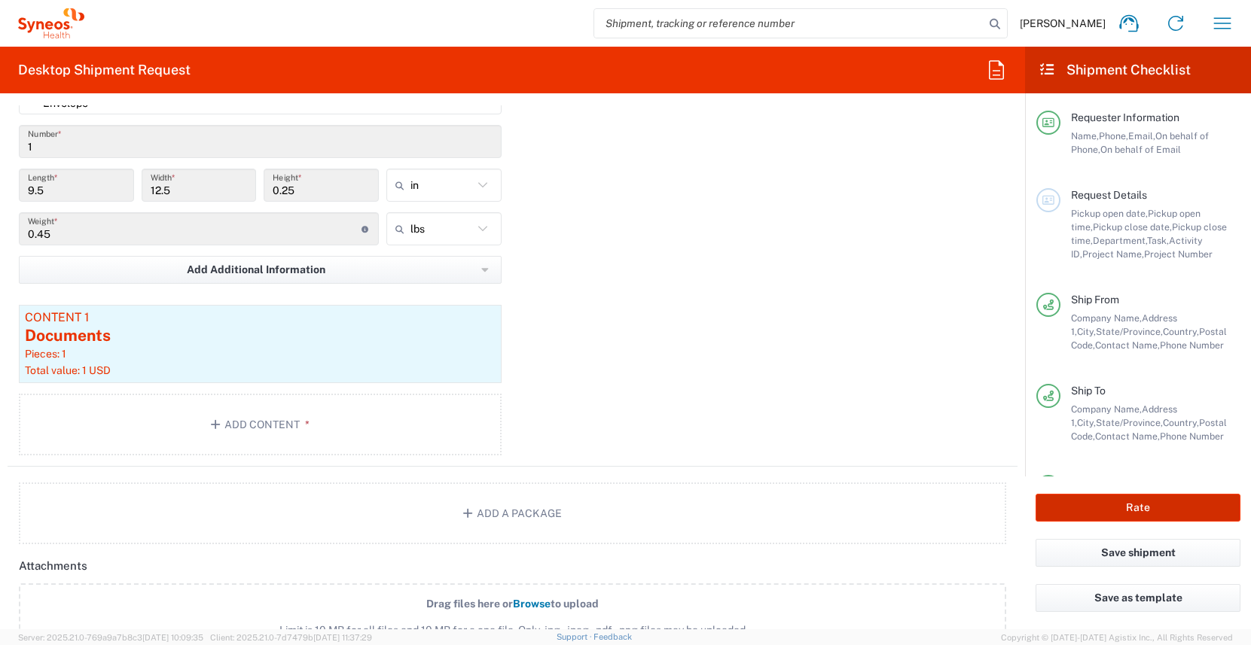
click at [1130, 507] on button "Rate" at bounding box center [1138, 508] width 205 height 28
type input "3190"
type input "OPP 00952"
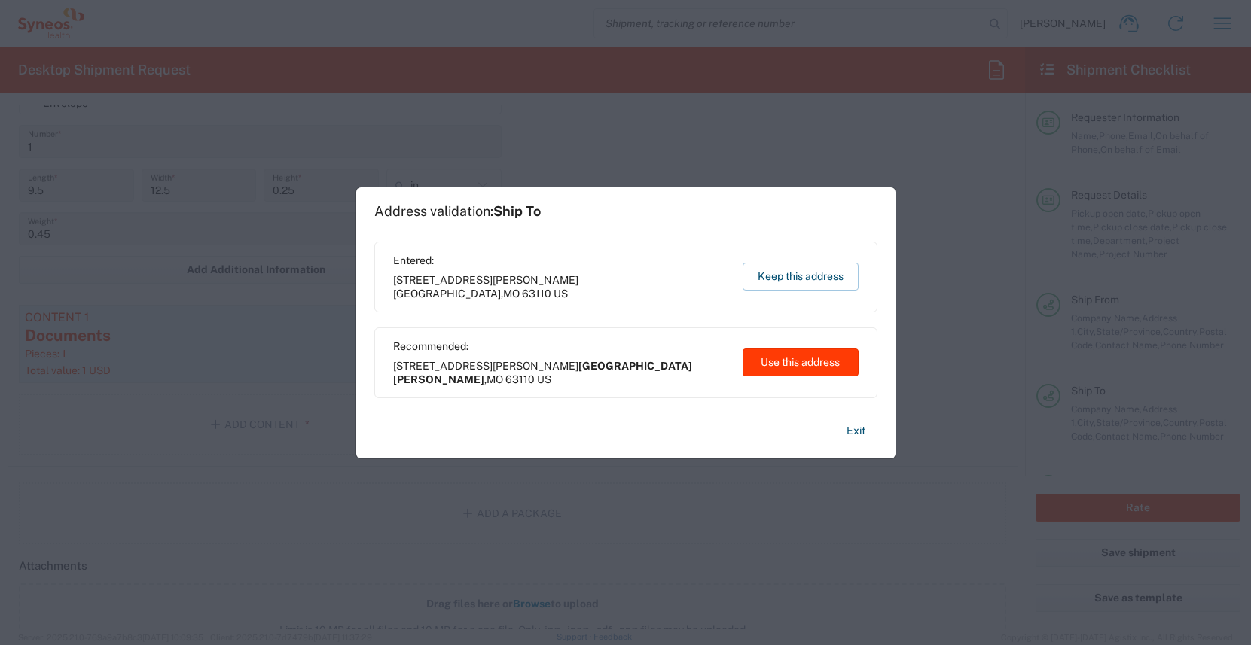
click at [767, 366] on button "Use this address" at bounding box center [801, 363] width 116 height 28
type input "[GEOGRAPHIC_DATA][PERSON_NAME]"
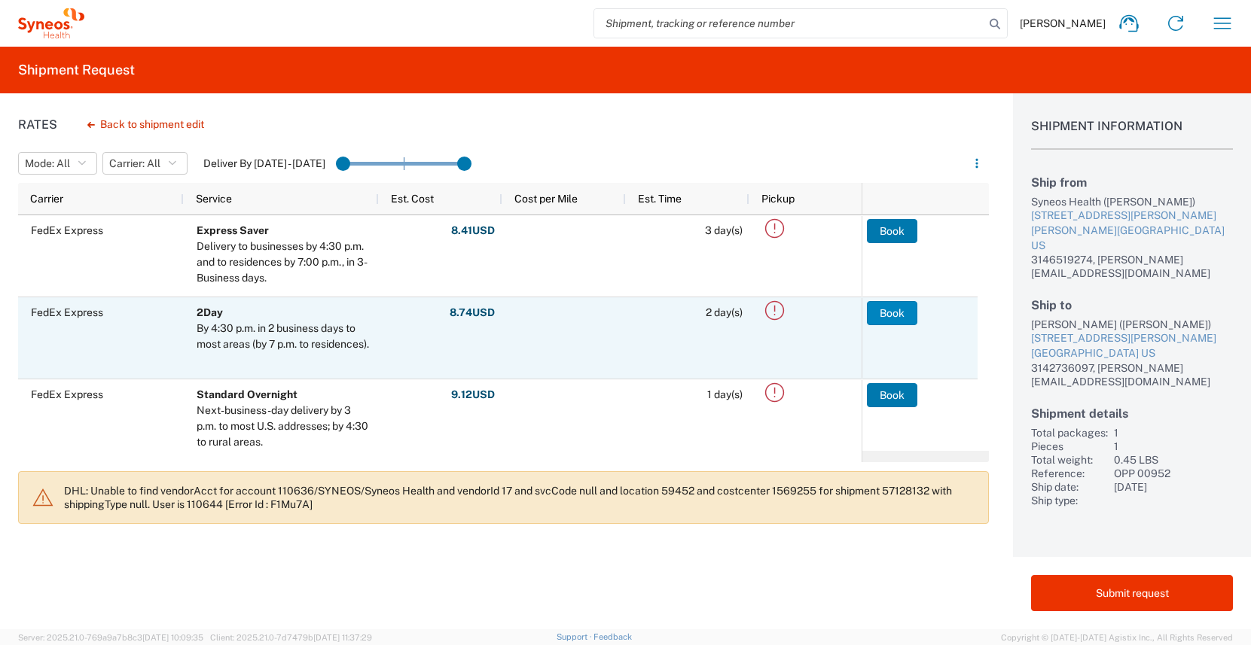
click at [898, 314] on button "Book" at bounding box center [892, 313] width 50 height 24
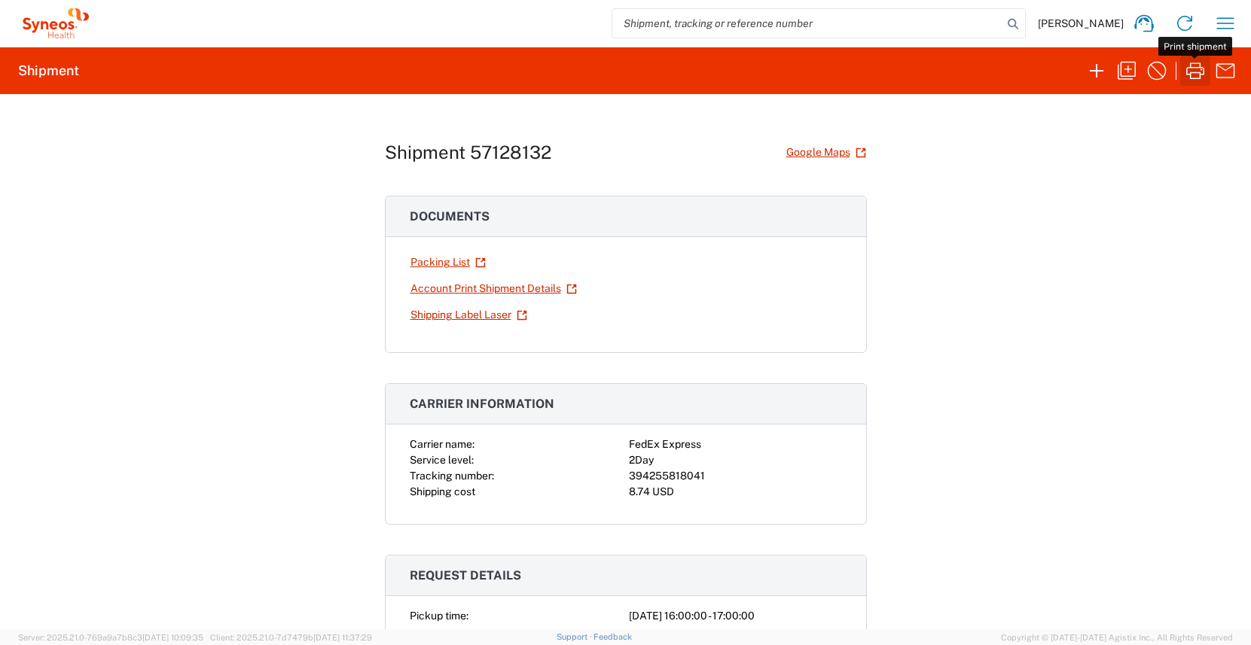
click at [1198, 72] on icon "button" at bounding box center [1195, 71] width 18 height 17
